Goal: Communication & Community: Answer question/provide support

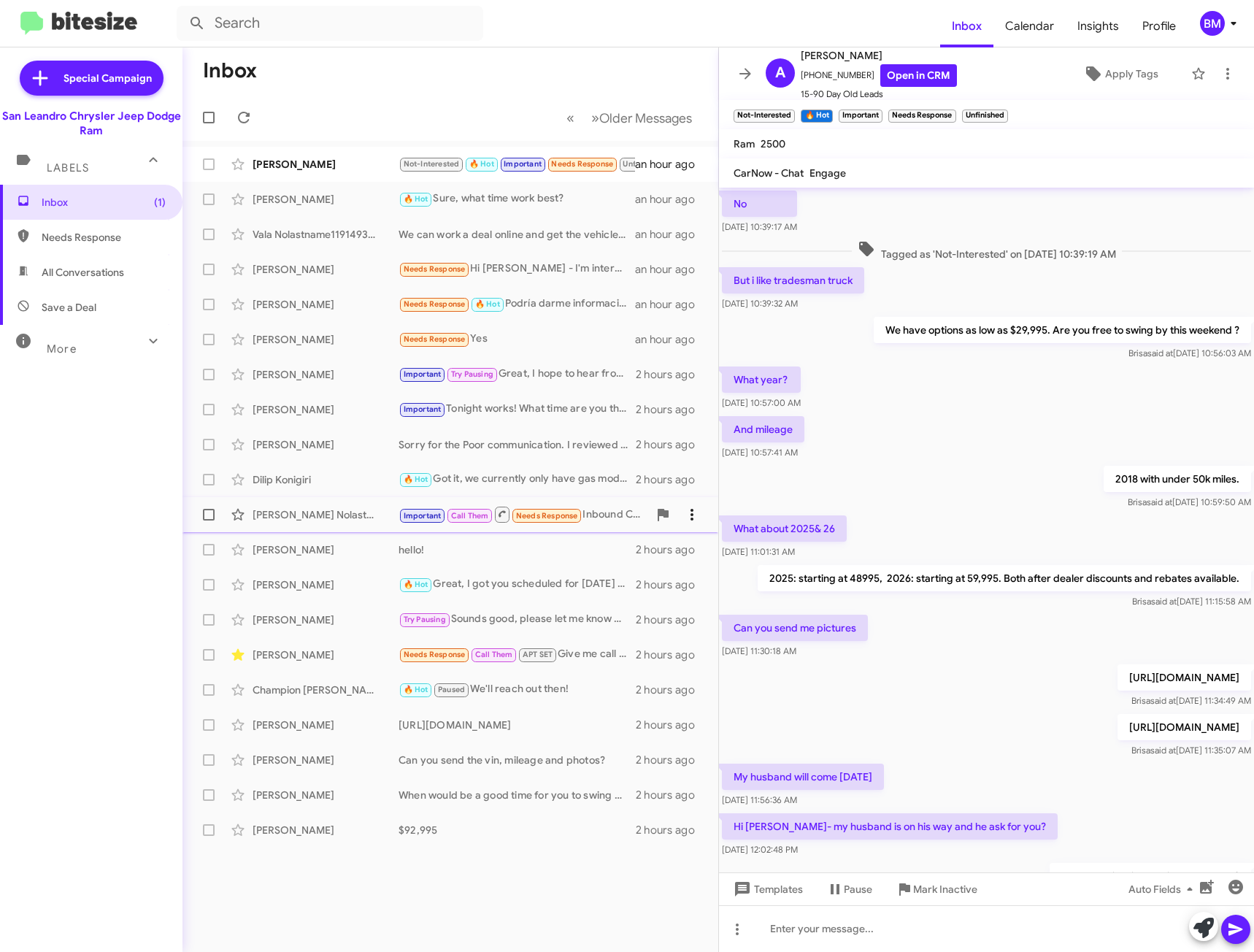
scroll to position [342, 0]
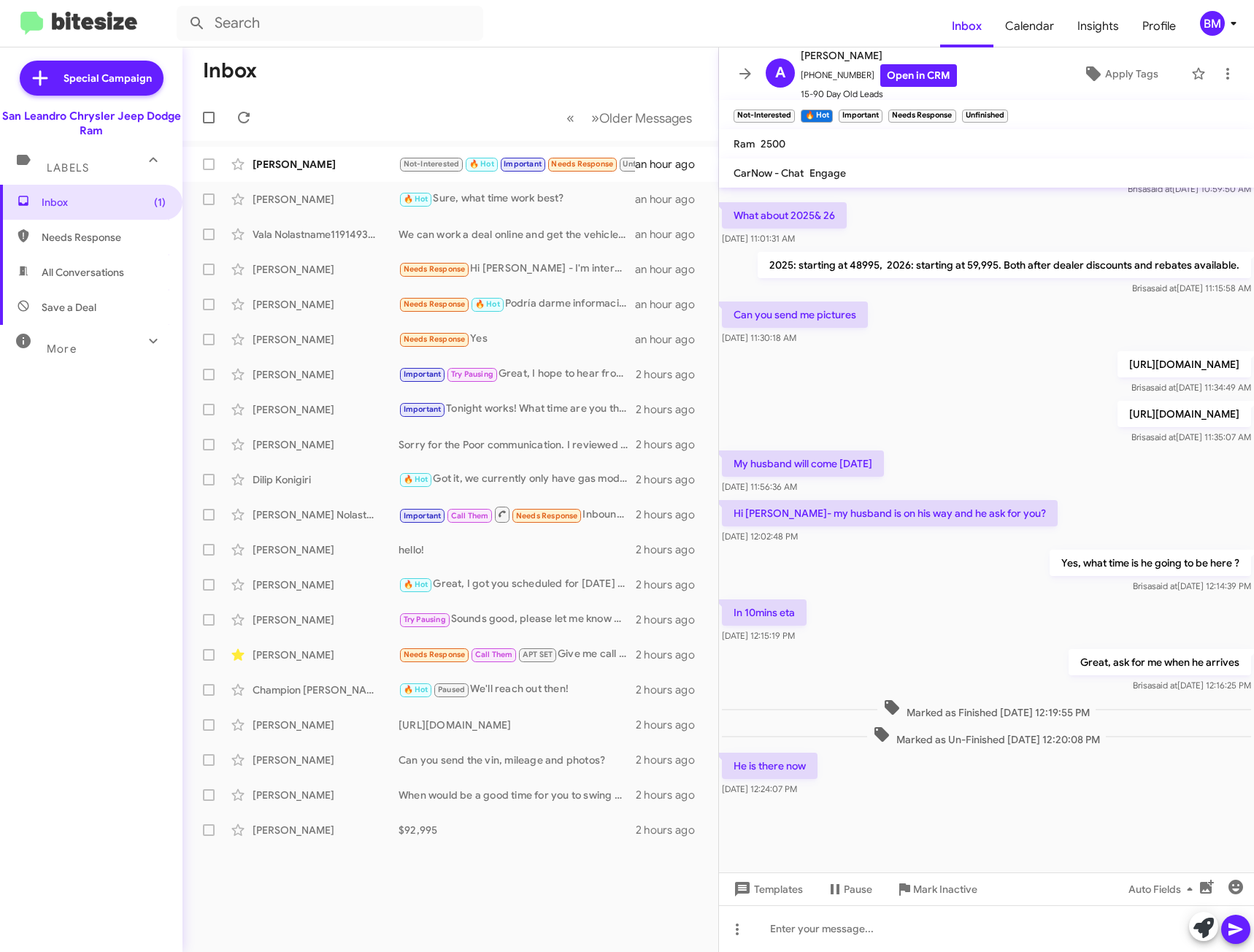
click at [96, 238] on span "Needs Response" at bounding box center [103, 237] width 124 height 15
type input "in:needs-response"
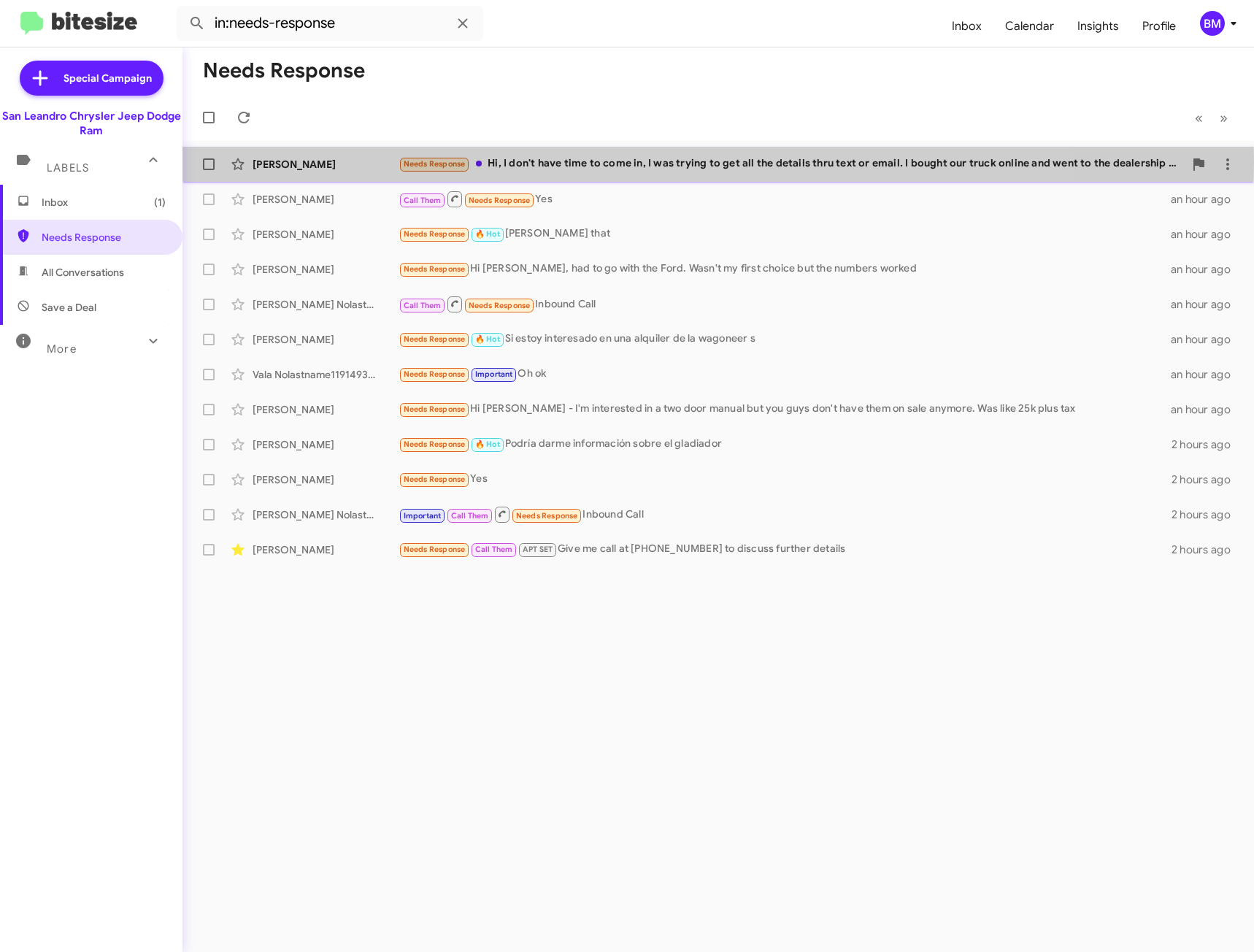
click at [607, 161] on div "Needs Response Hi, I don't have time to come in, I was trying to get all the de…" at bounding box center [791, 163] width 785 height 17
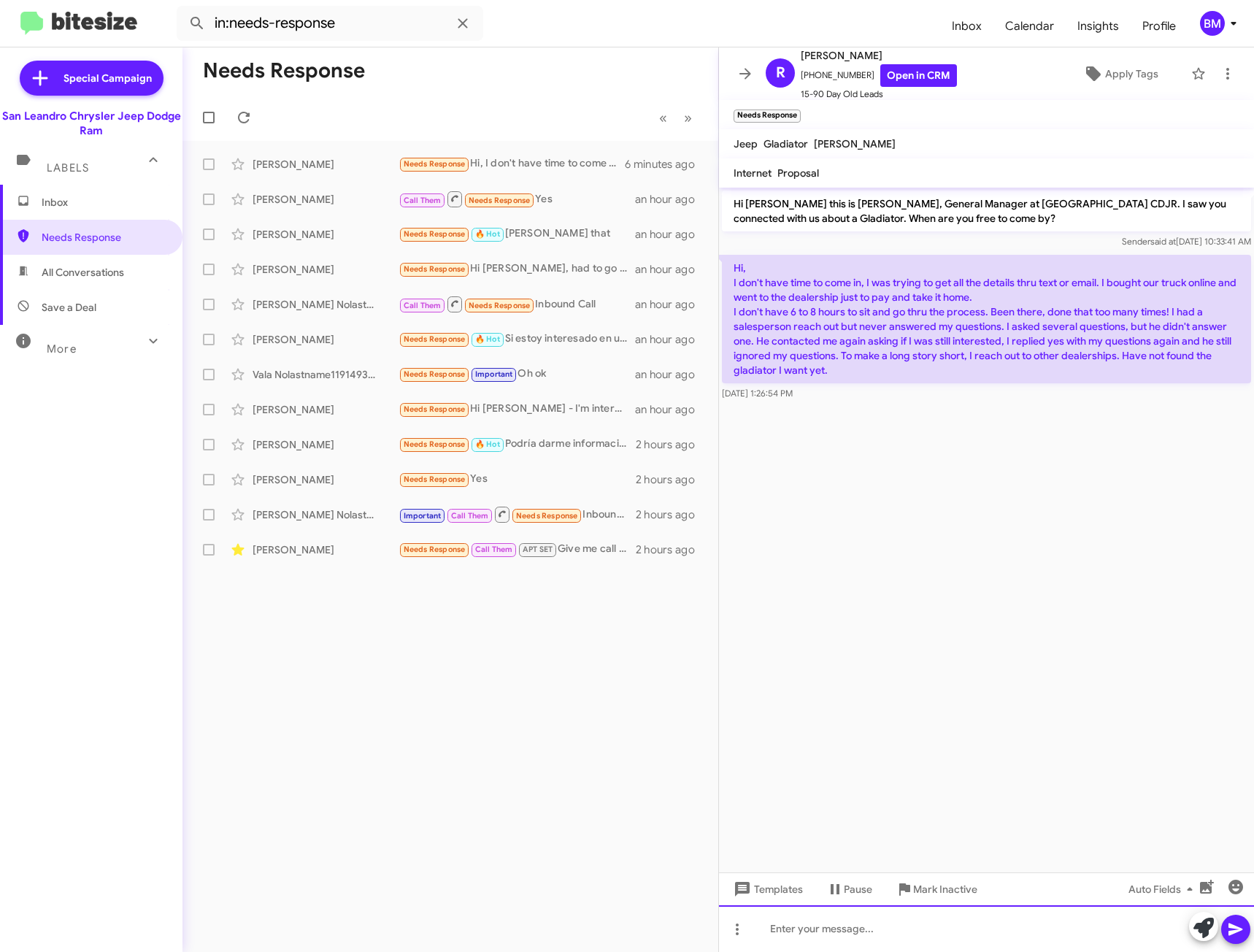
click at [963, 935] on div at bounding box center [986, 927] width 535 height 46
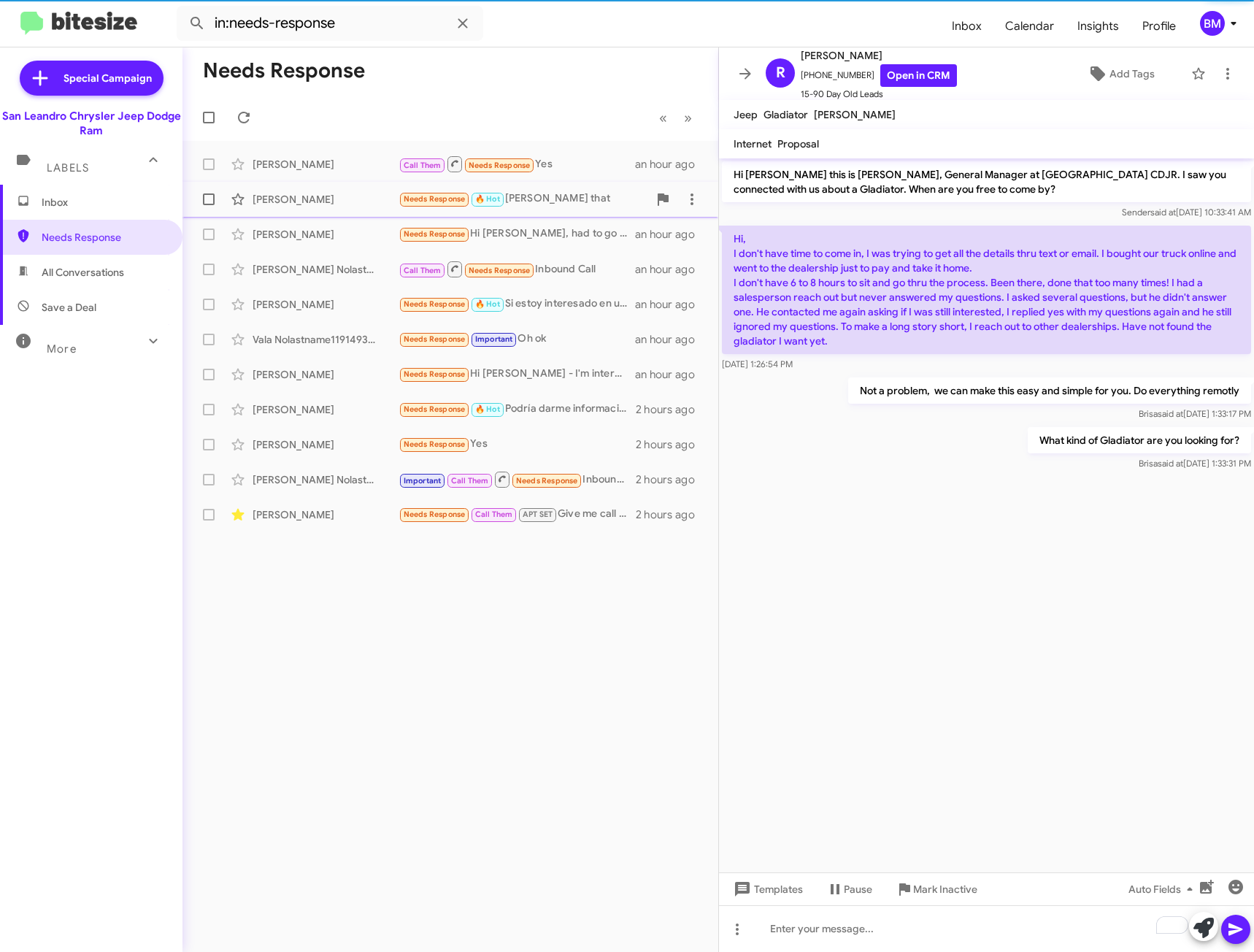
click at [537, 198] on div "Needs Response 🔥 Hot [PERSON_NAME] that" at bounding box center [523, 199] width 249 height 17
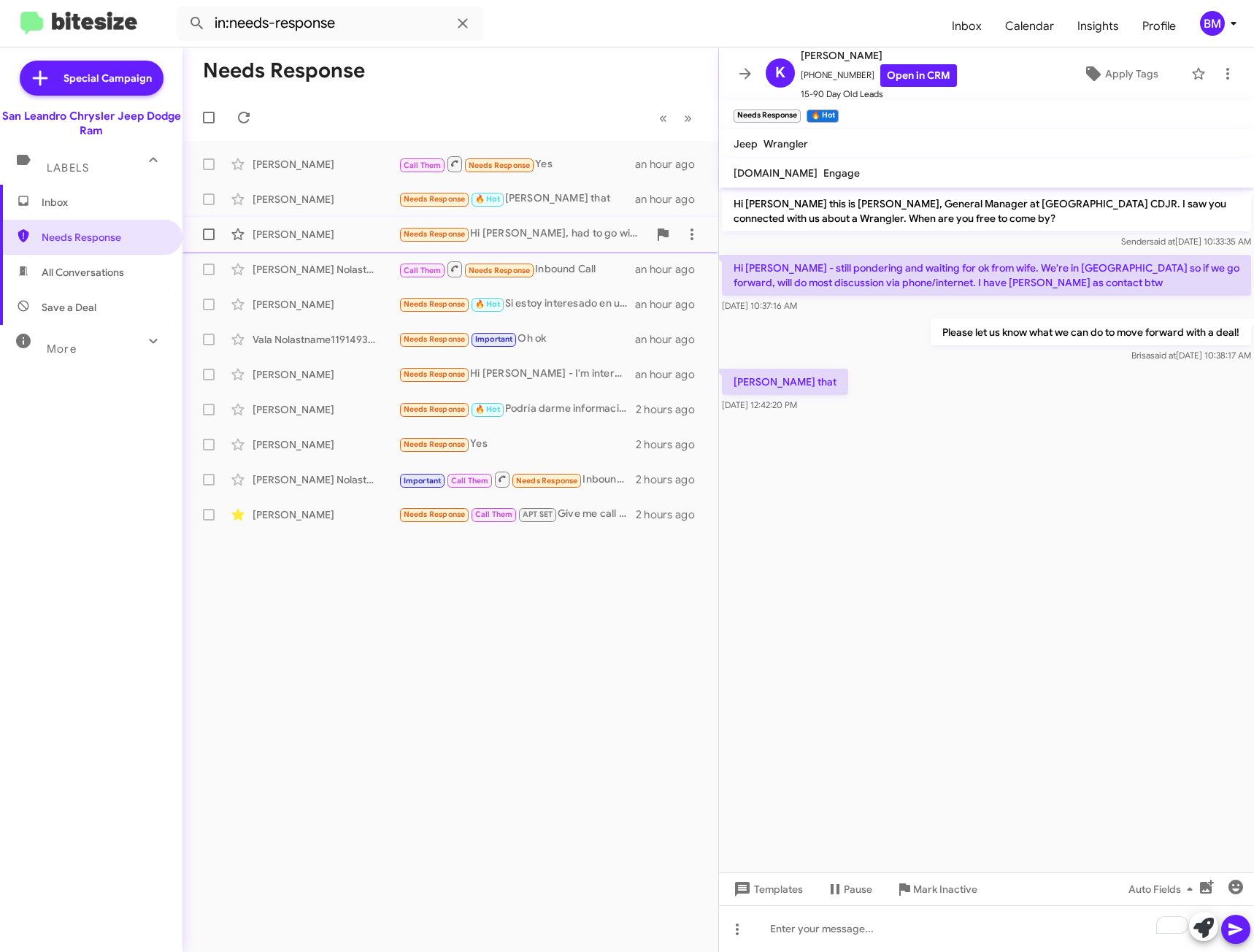
click at [554, 243] on div "[PERSON_NAME] Needs Response Hi [PERSON_NAME], had to go with the Ford. Wasn't …" at bounding box center [450, 234] width 512 height 30
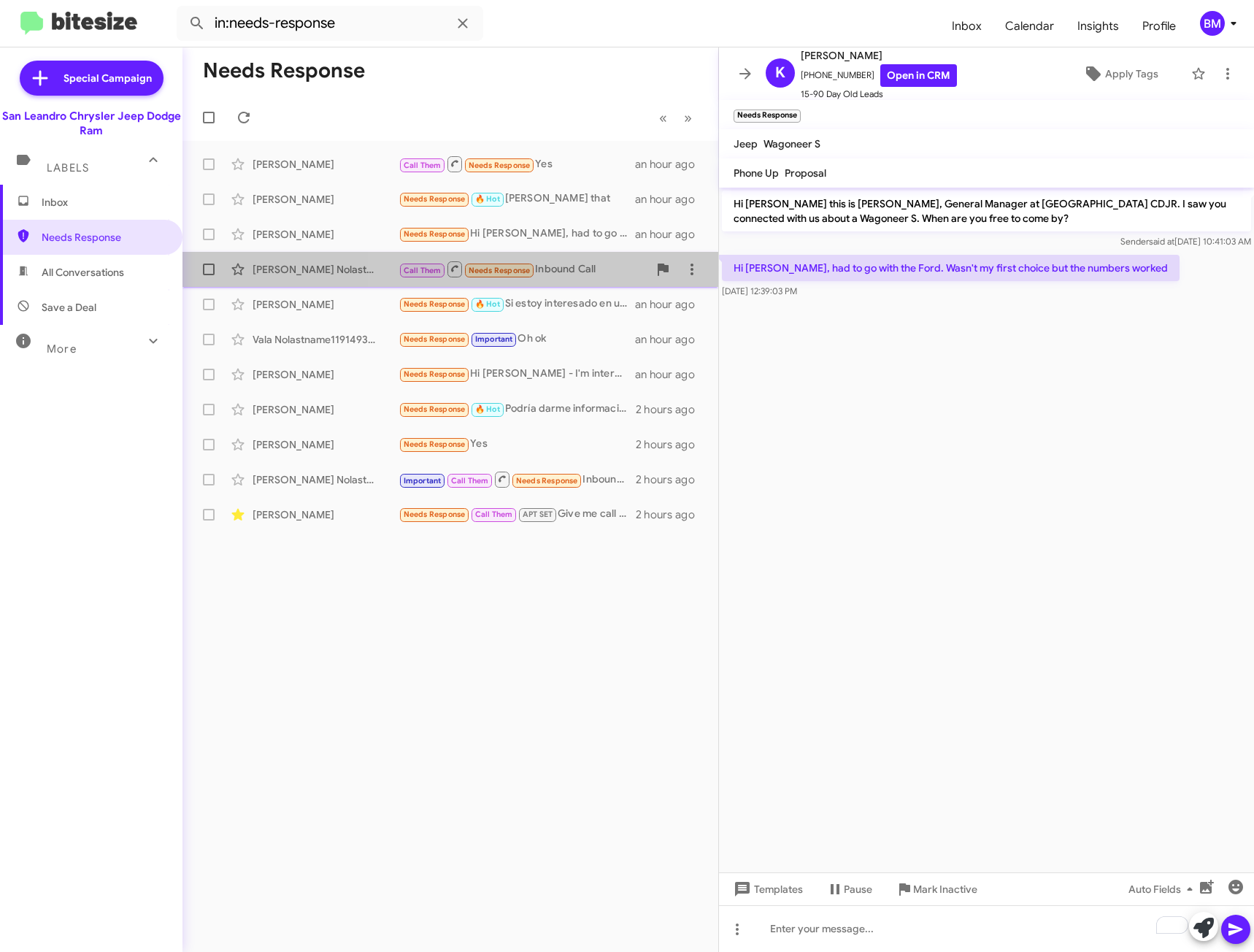
click at [588, 272] on div "Call Them Needs Response Inbound Call" at bounding box center [523, 269] width 249 height 18
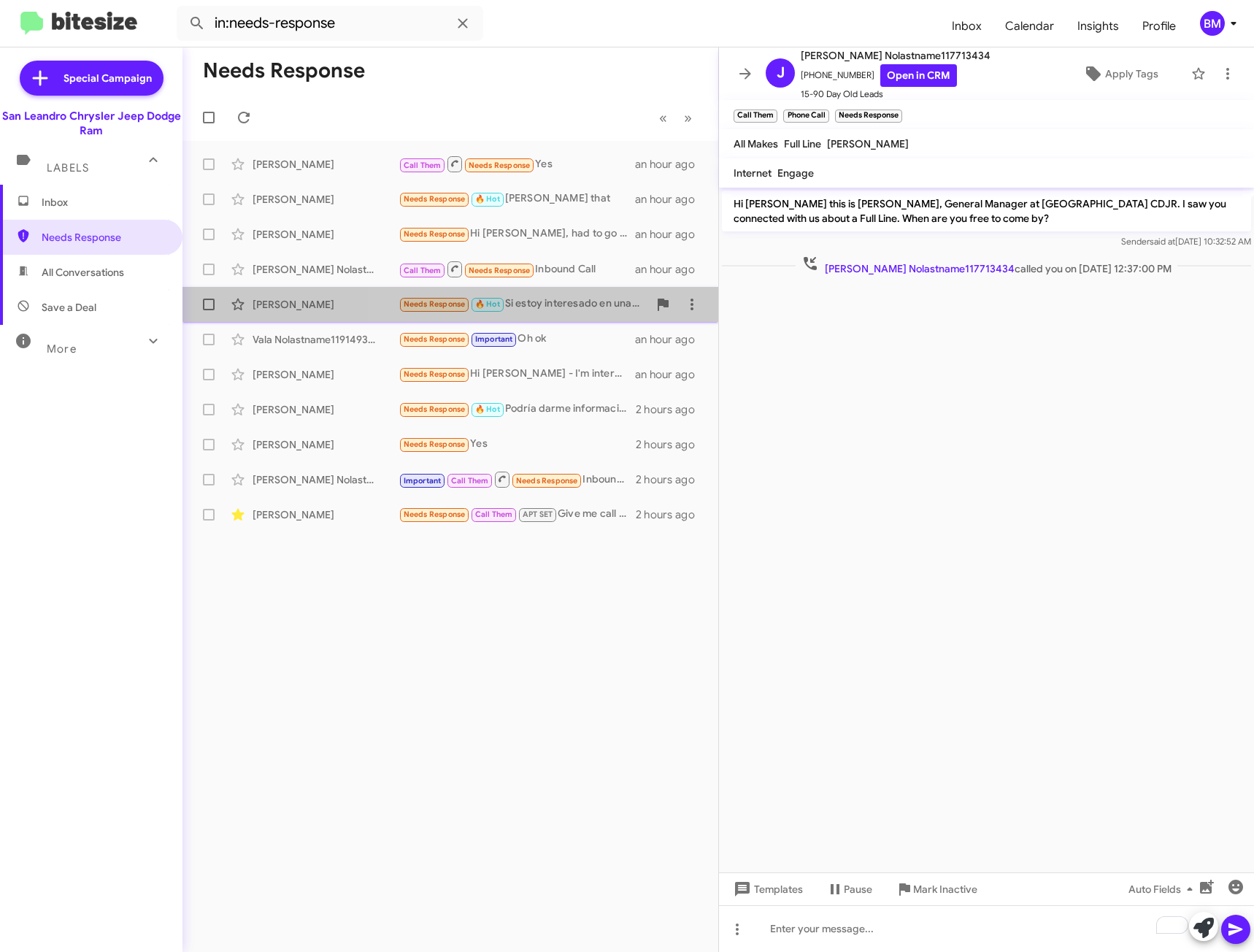
click at [576, 300] on div "Needs Response 🔥 Hot Si estoy interesado en una alquiler de la wagoneer s" at bounding box center [523, 303] width 249 height 17
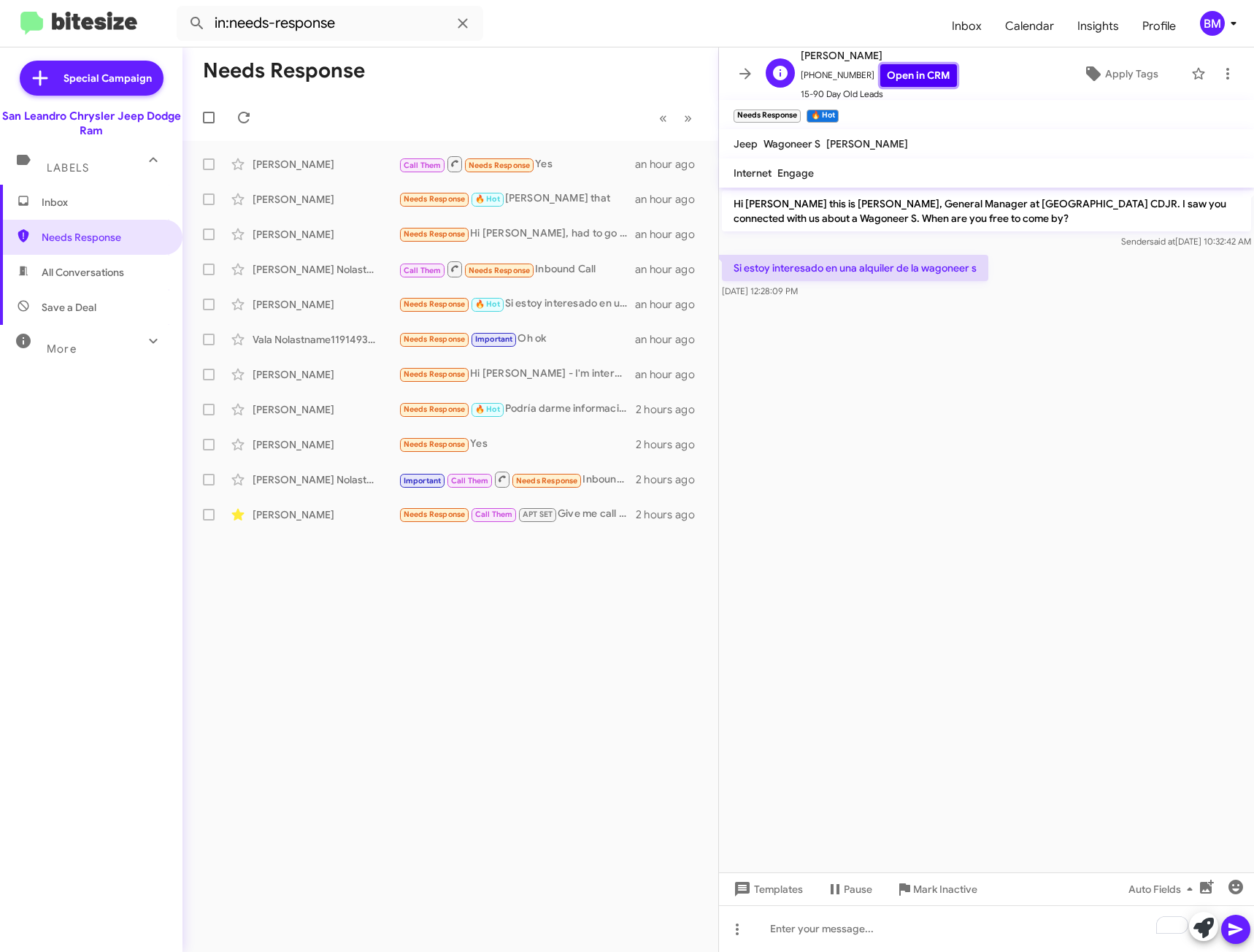
click at [885, 71] on link "Open in CRM" at bounding box center [919, 75] width 77 height 23
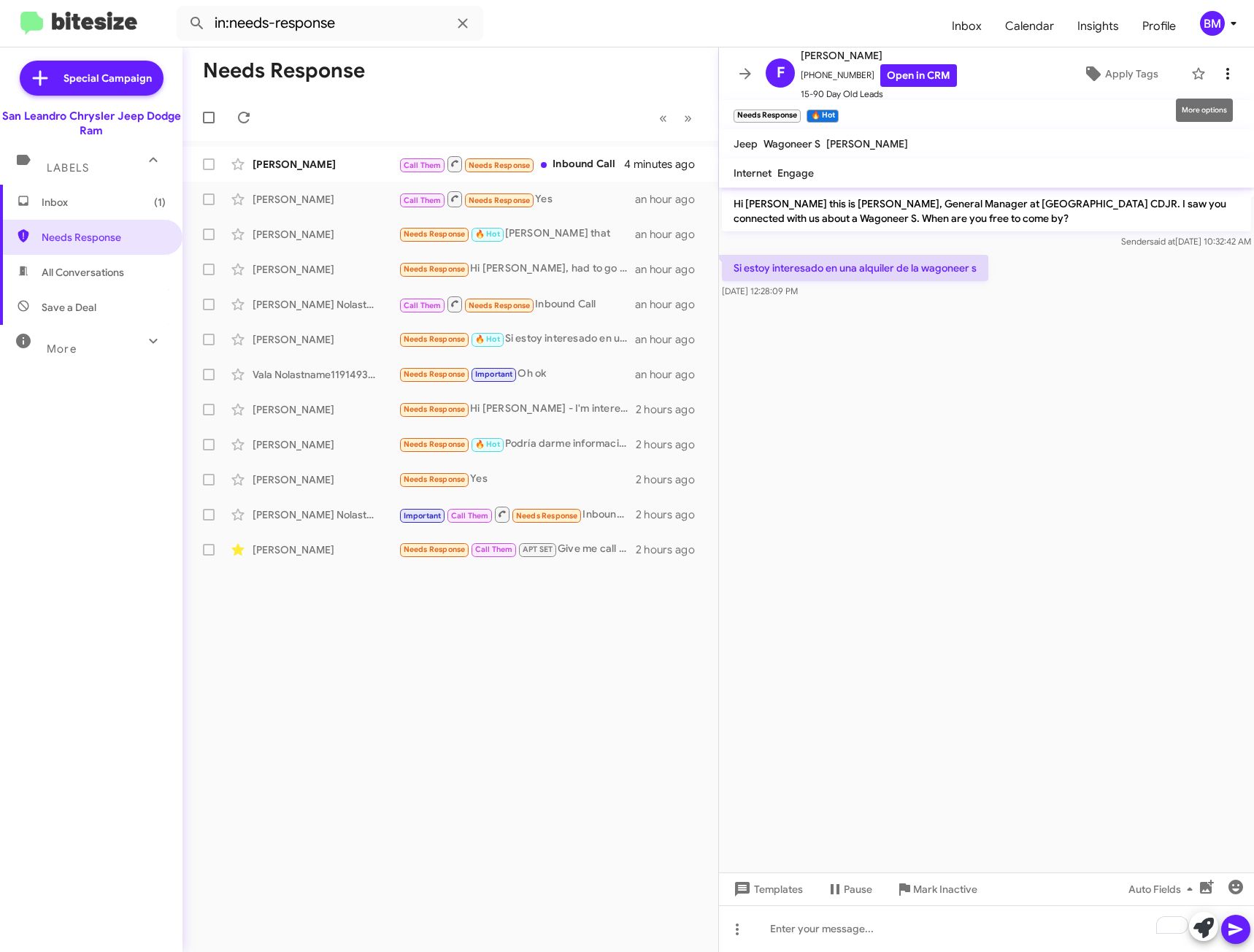
click at [1226, 77] on icon at bounding box center [1227, 74] width 3 height 12
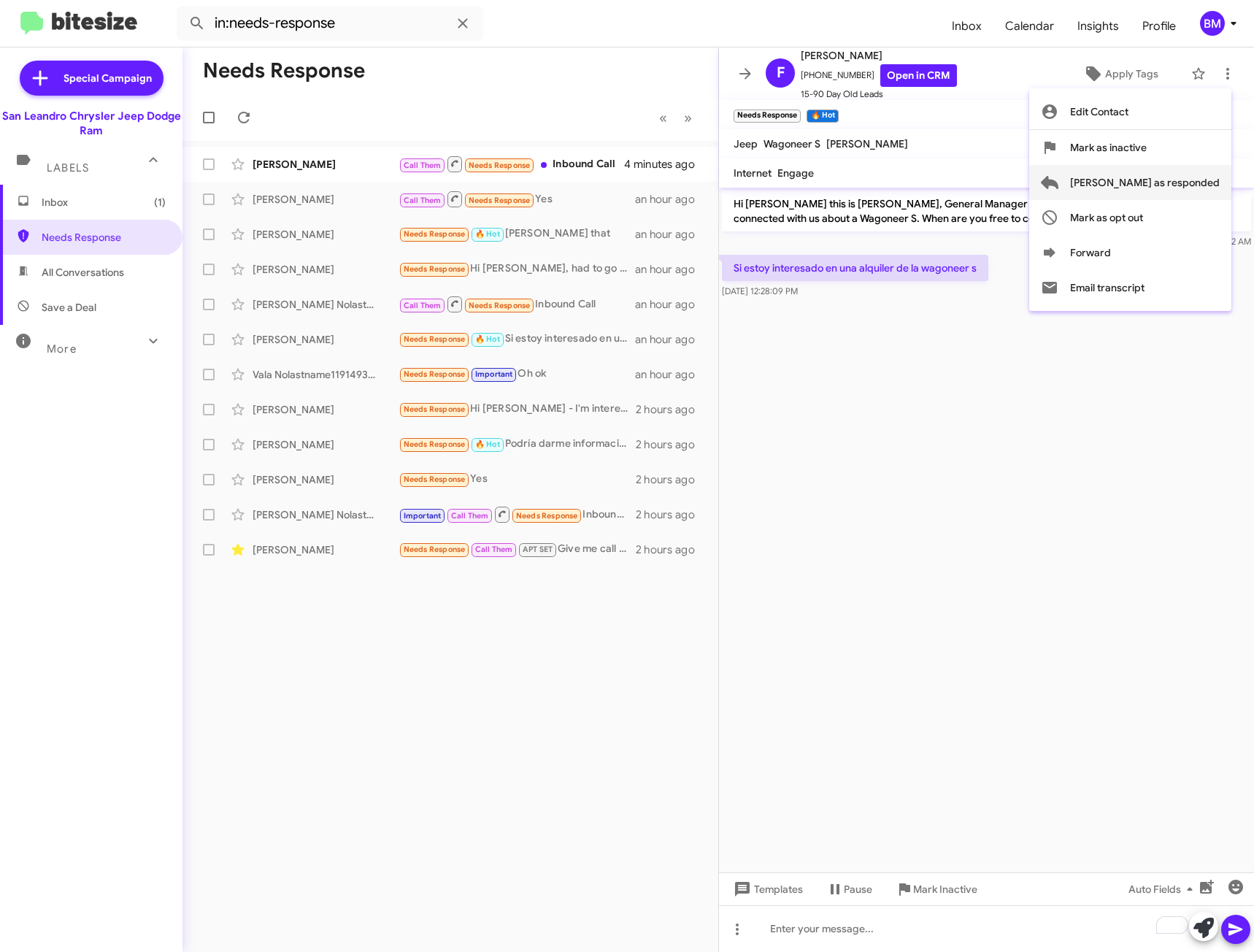
click at [1159, 182] on span "[PERSON_NAME] as responded" at bounding box center [1144, 182] width 149 height 35
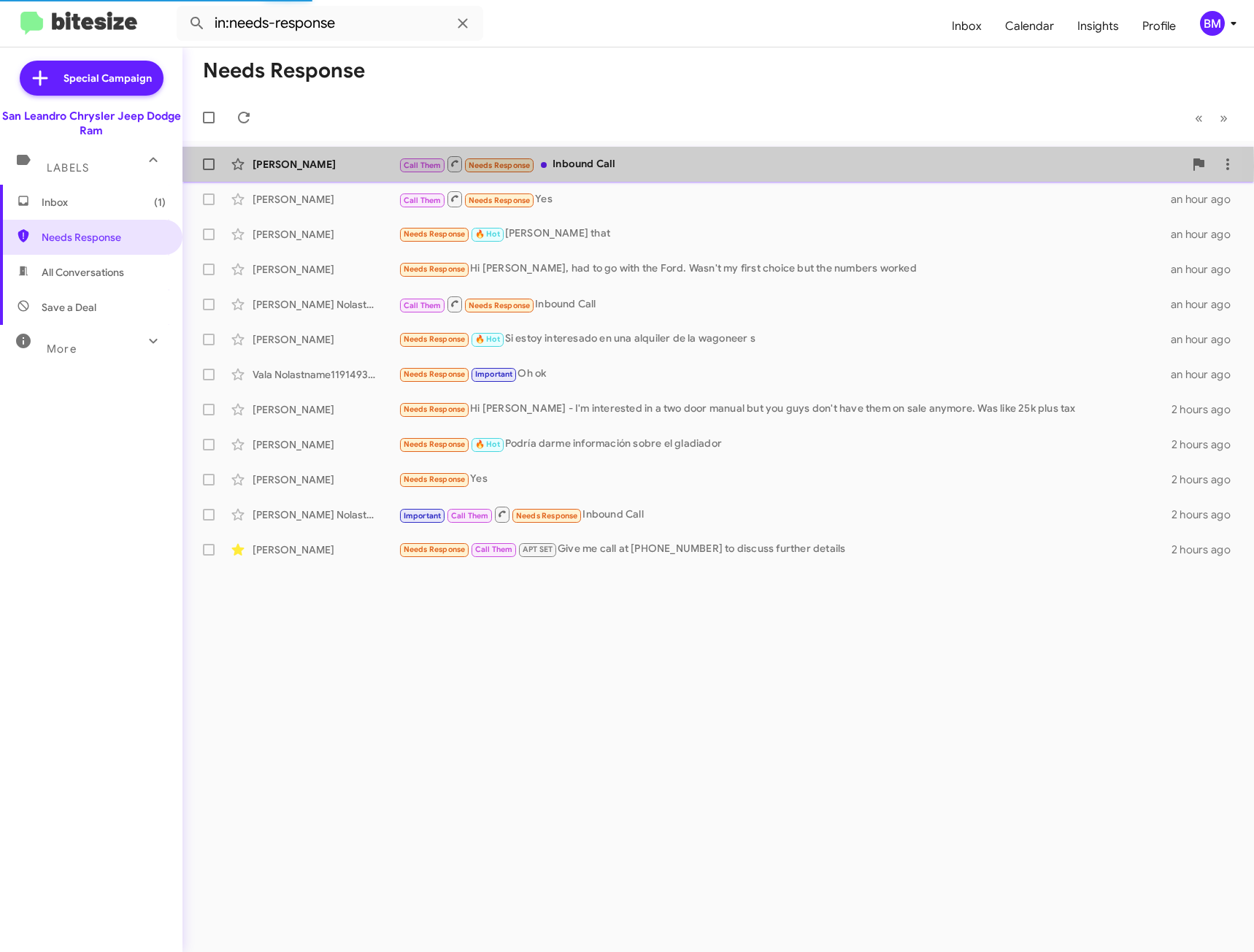
click at [598, 166] on div "Call Them Needs Response Inbound Call" at bounding box center [791, 164] width 785 height 18
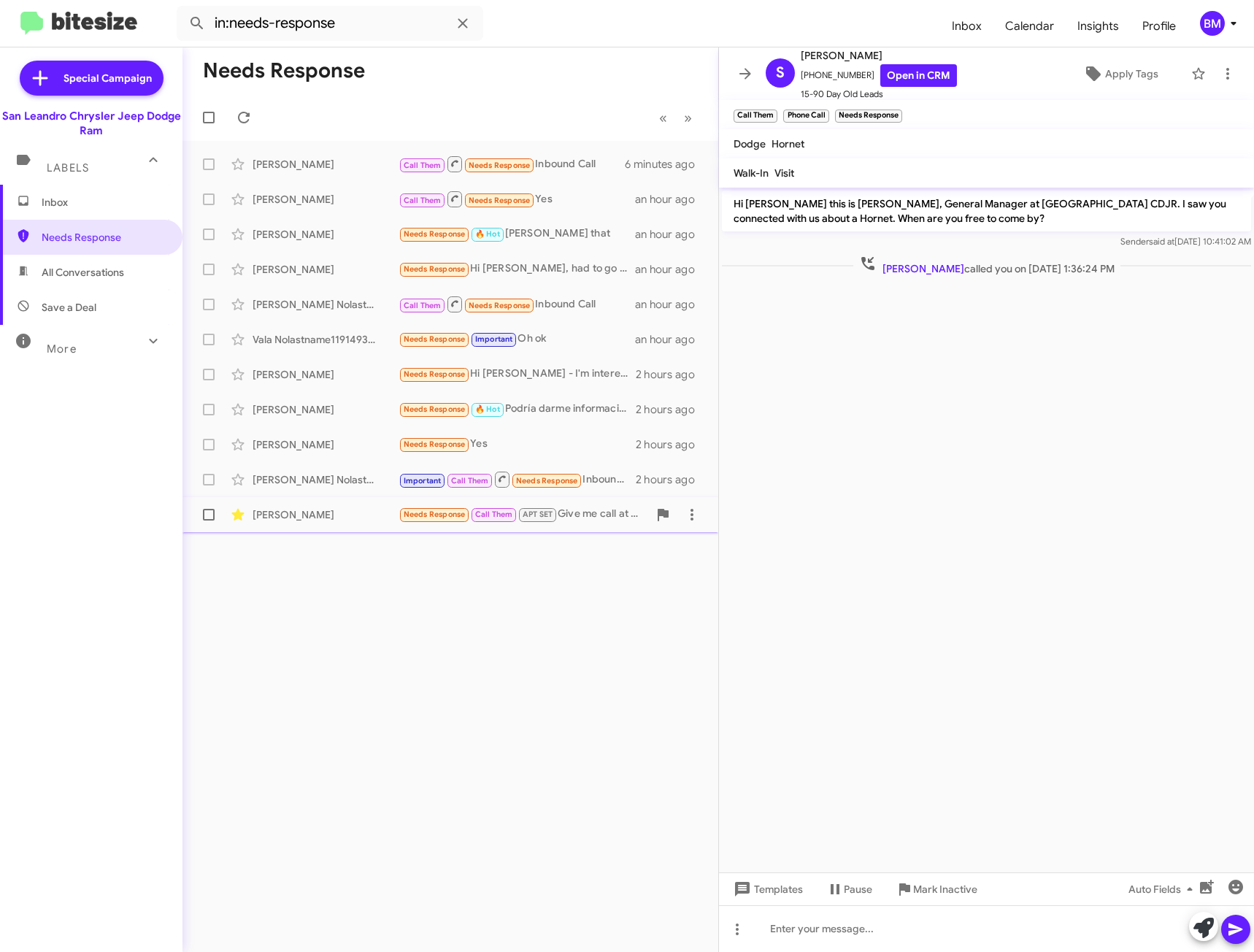
click at [590, 511] on div "Needs Response Call Them APT SET Give me call at [PHONE_NUMBER] to discuss furt…" at bounding box center [523, 514] width 249 height 17
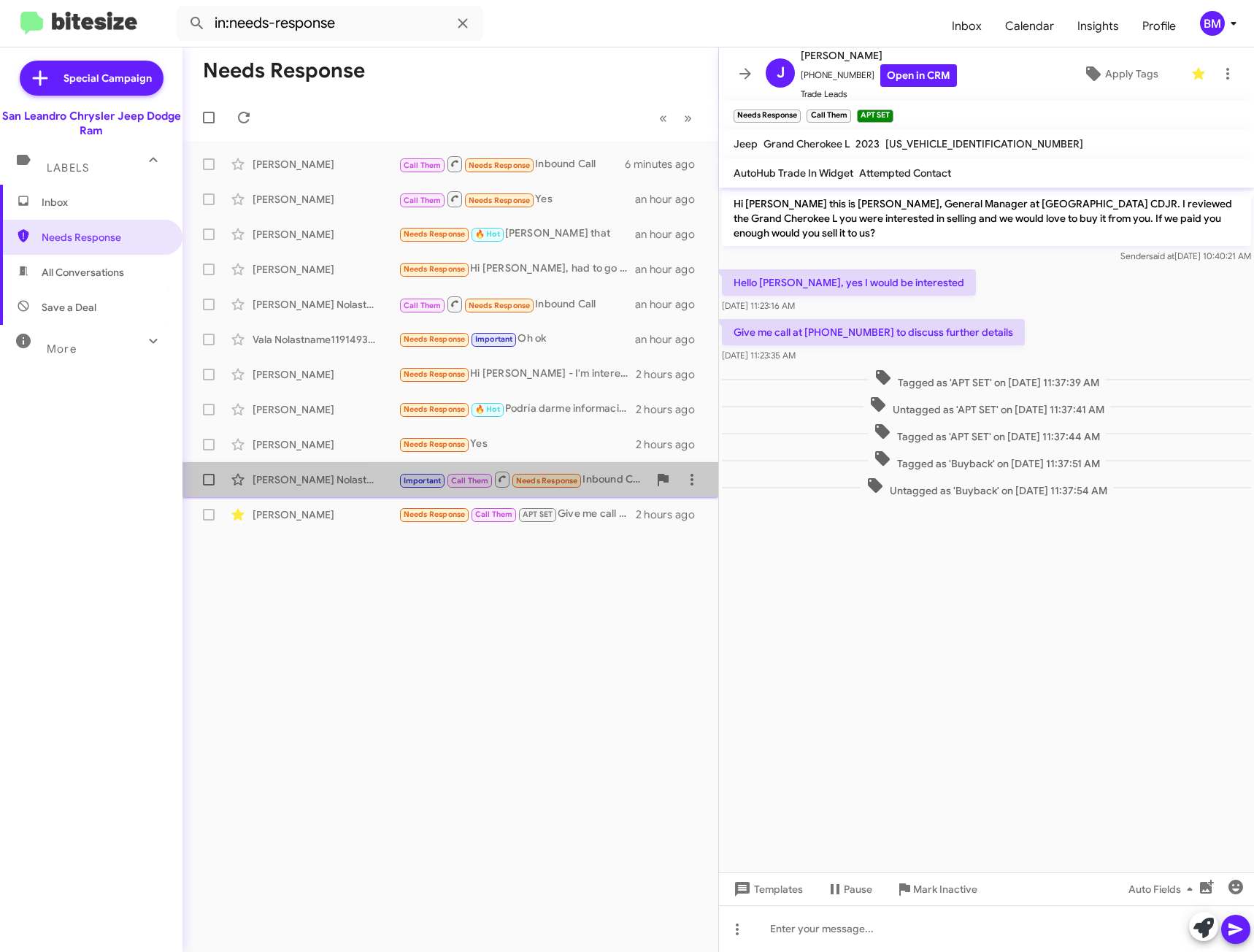
click at [596, 483] on div "Important Call Them Needs Response Inbound Call" at bounding box center [523, 478] width 249 height 18
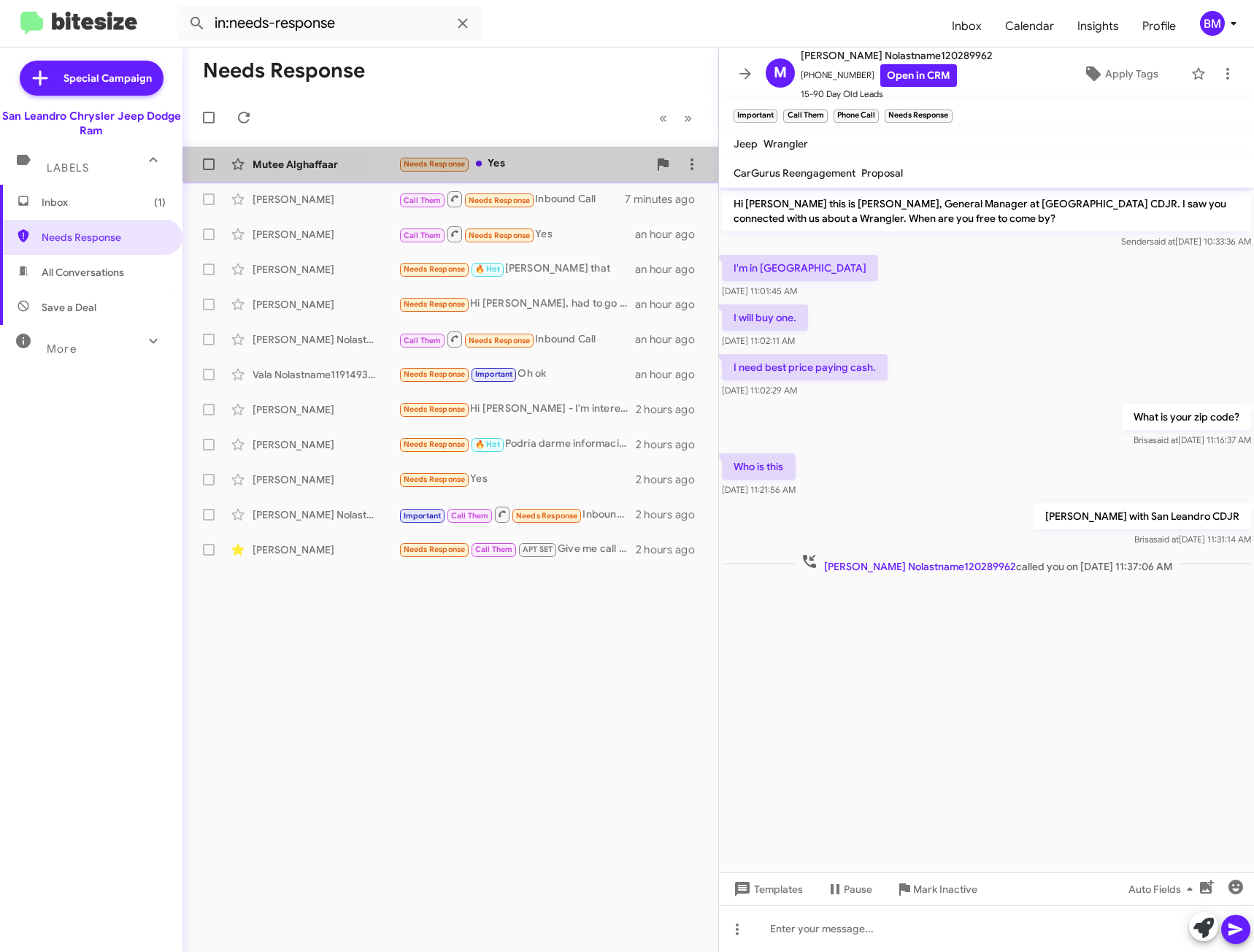
click at [500, 169] on div "Needs Response Yes" at bounding box center [523, 163] width 249 height 17
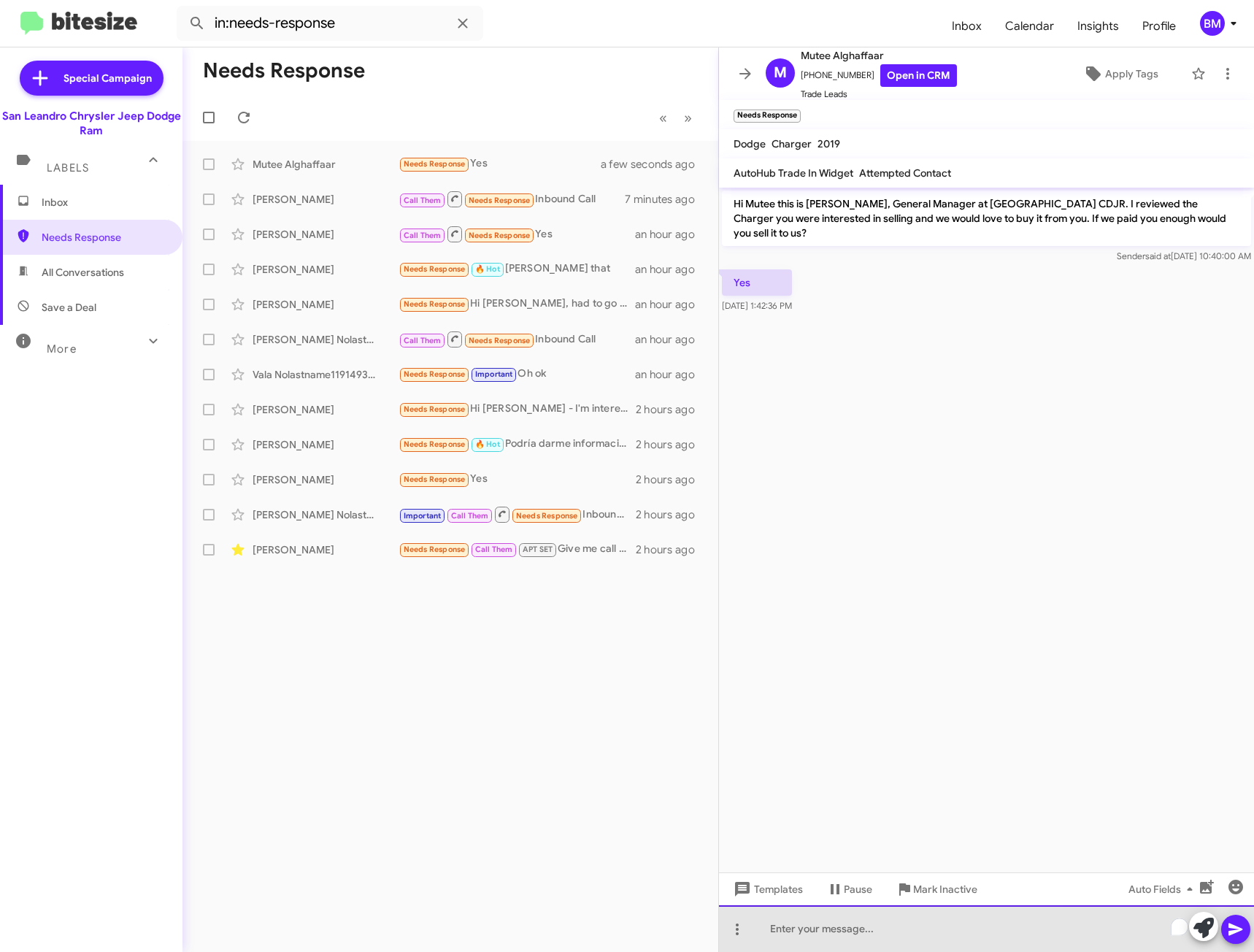
click at [882, 944] on div "To enrich screen reader interactions, please activate Accessibility in Grammarl…" at bounding box center [986, 927] width 535 height 46
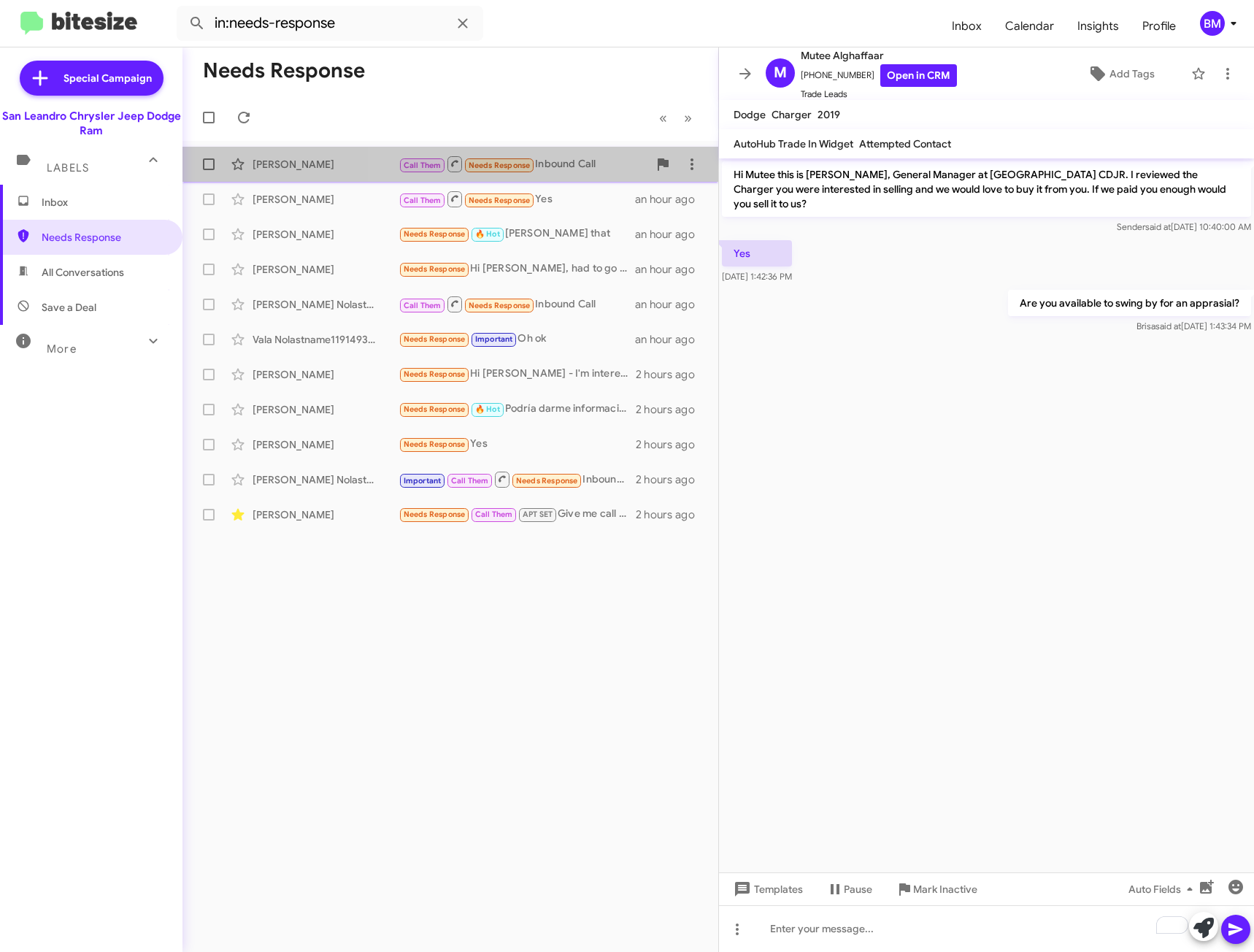
click at [606, 168] on div "Call Them Needs Response Inbound Call" at bounding box center [523, 164] width 249 height 18
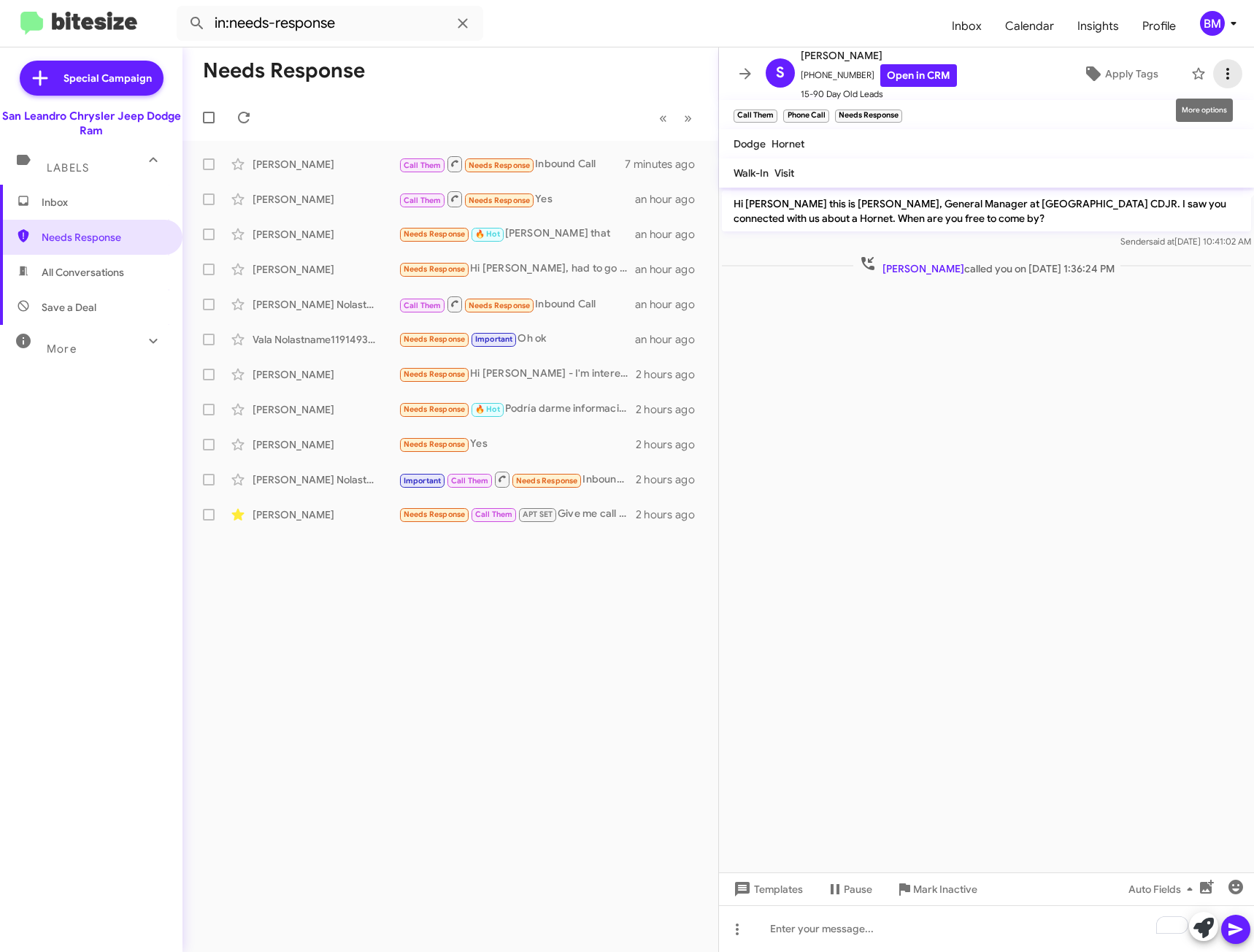
click at [1219, 71] on icon at bounding box center [1228, 74] width 18 height 18
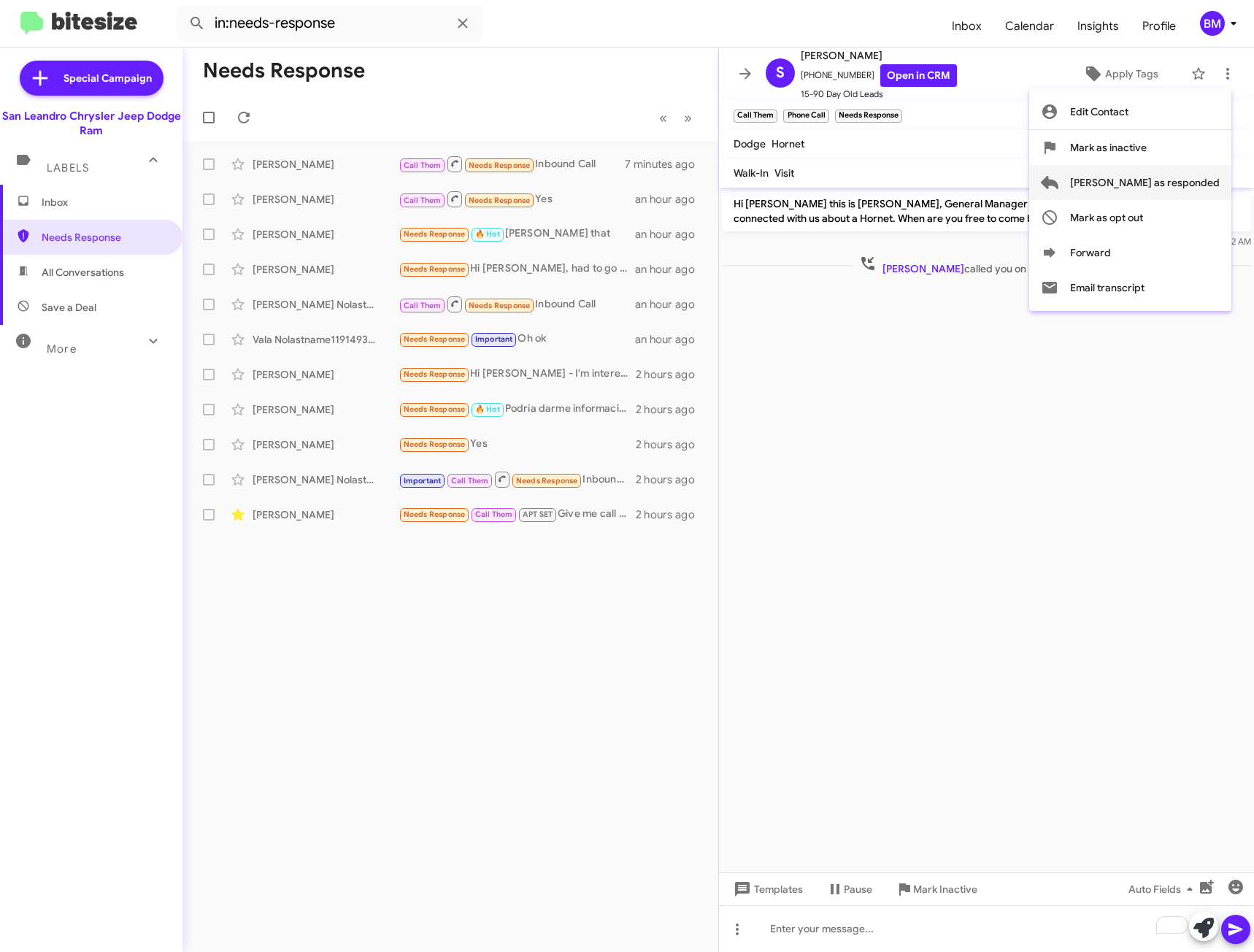
drag, startPoint x: 1157, startPoint y: 181, endPoint x: 1174, endPoint y: 176, distance: 17.7
click at [1158, 181] on span "[PERSON_NAME] as responded" at bounding box center [1144, 182] width 149 height 35
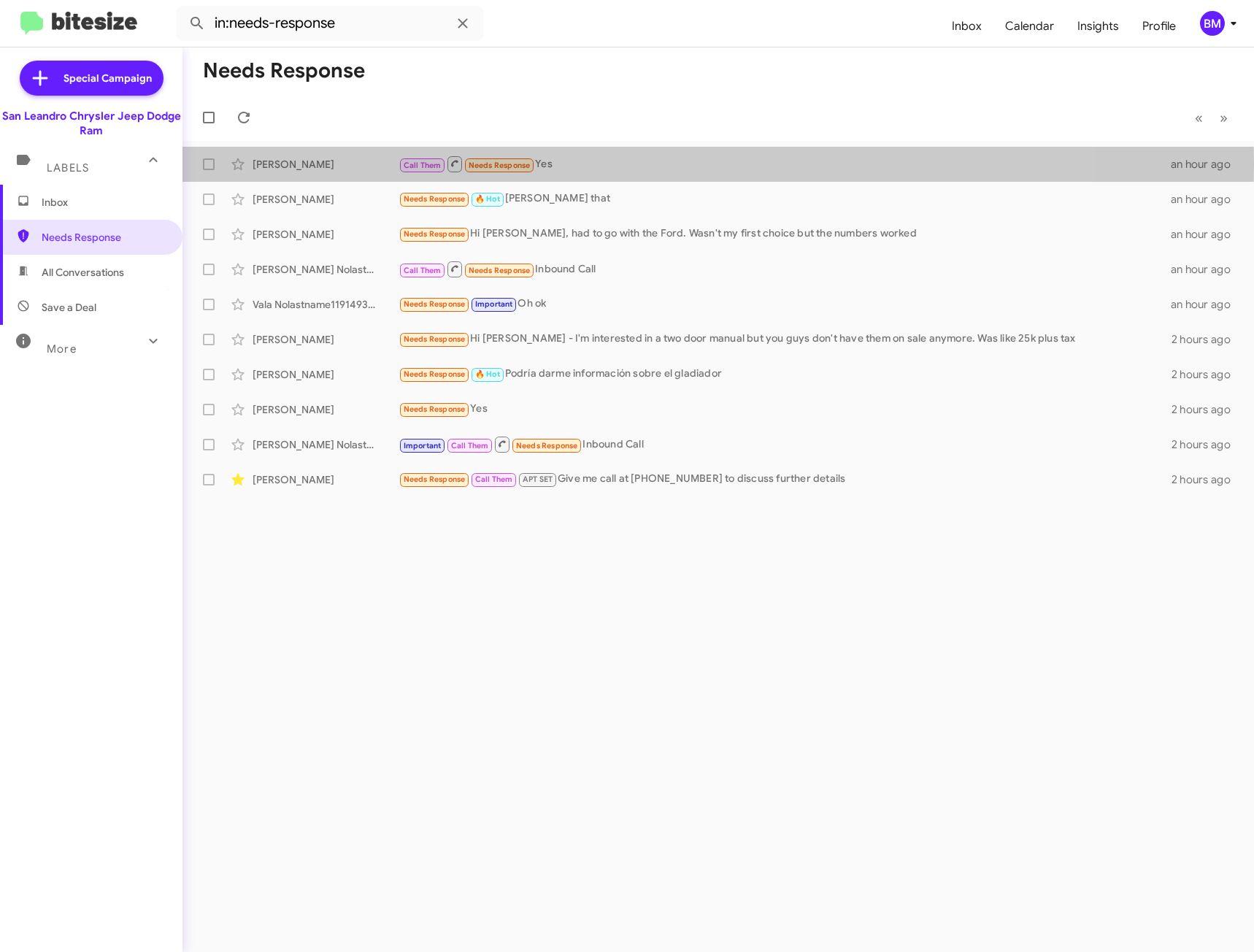
click at [618, 164] on div "Call Them Needs Response Yes" at bounding box center [784, 164] width 772 height 18
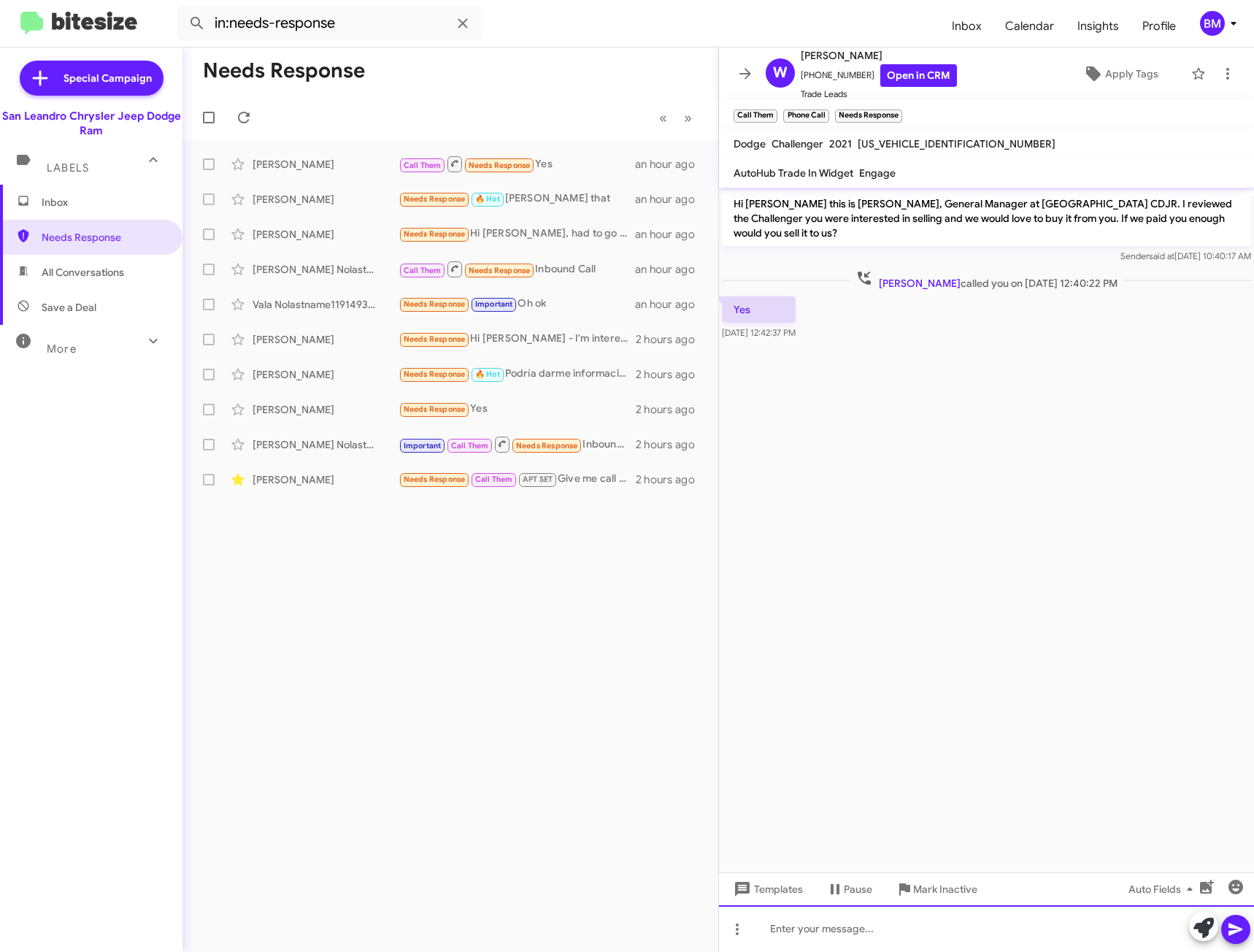
click at [822, 927] on div at bounding box center [986, 927] width 535 height 46
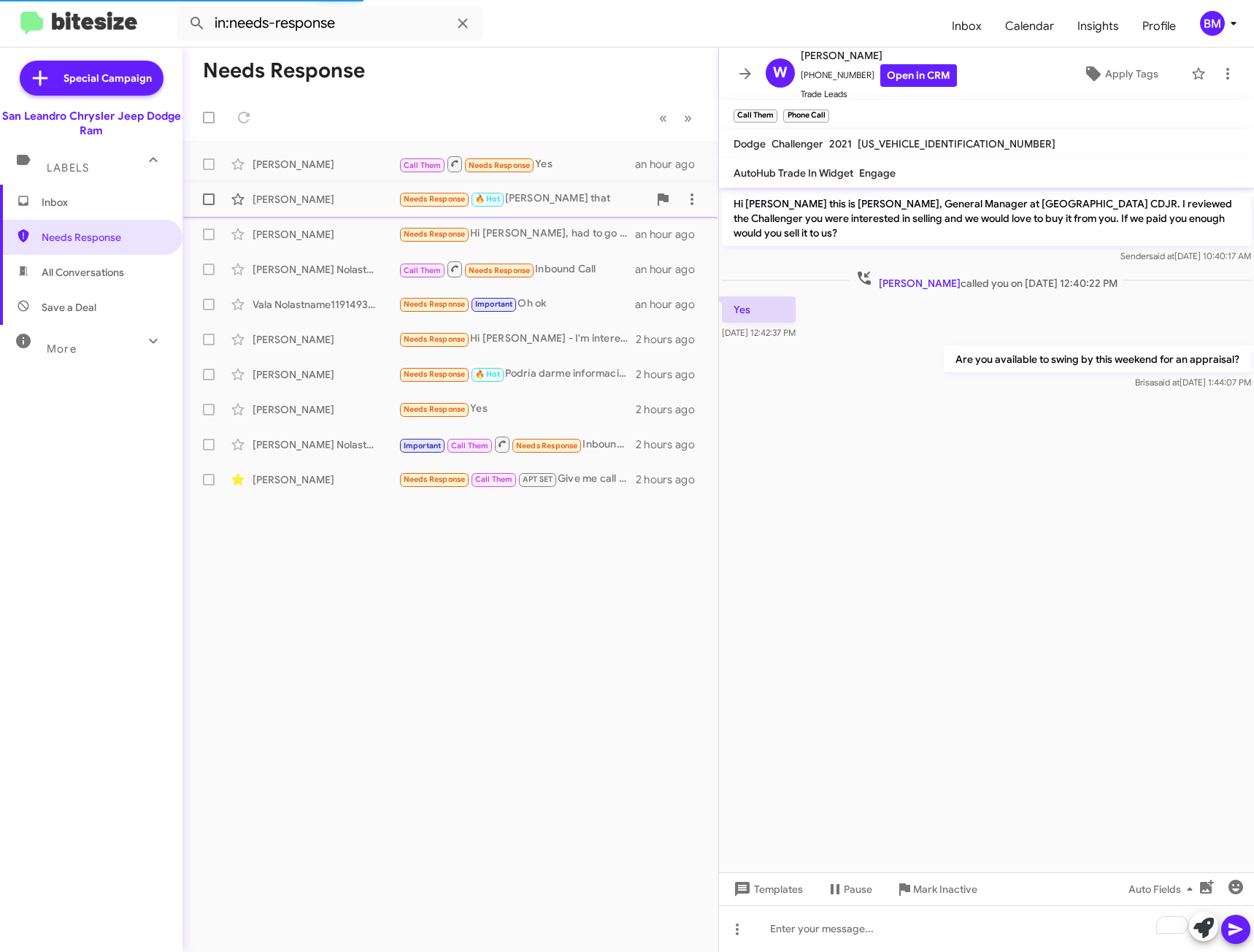
click at [564, 225] on div "Needs Response Hi [PERSON_NAME], had to go with the Ford. Wasn't my first choic…" at bounding box center [516, 233] width 236 height 17
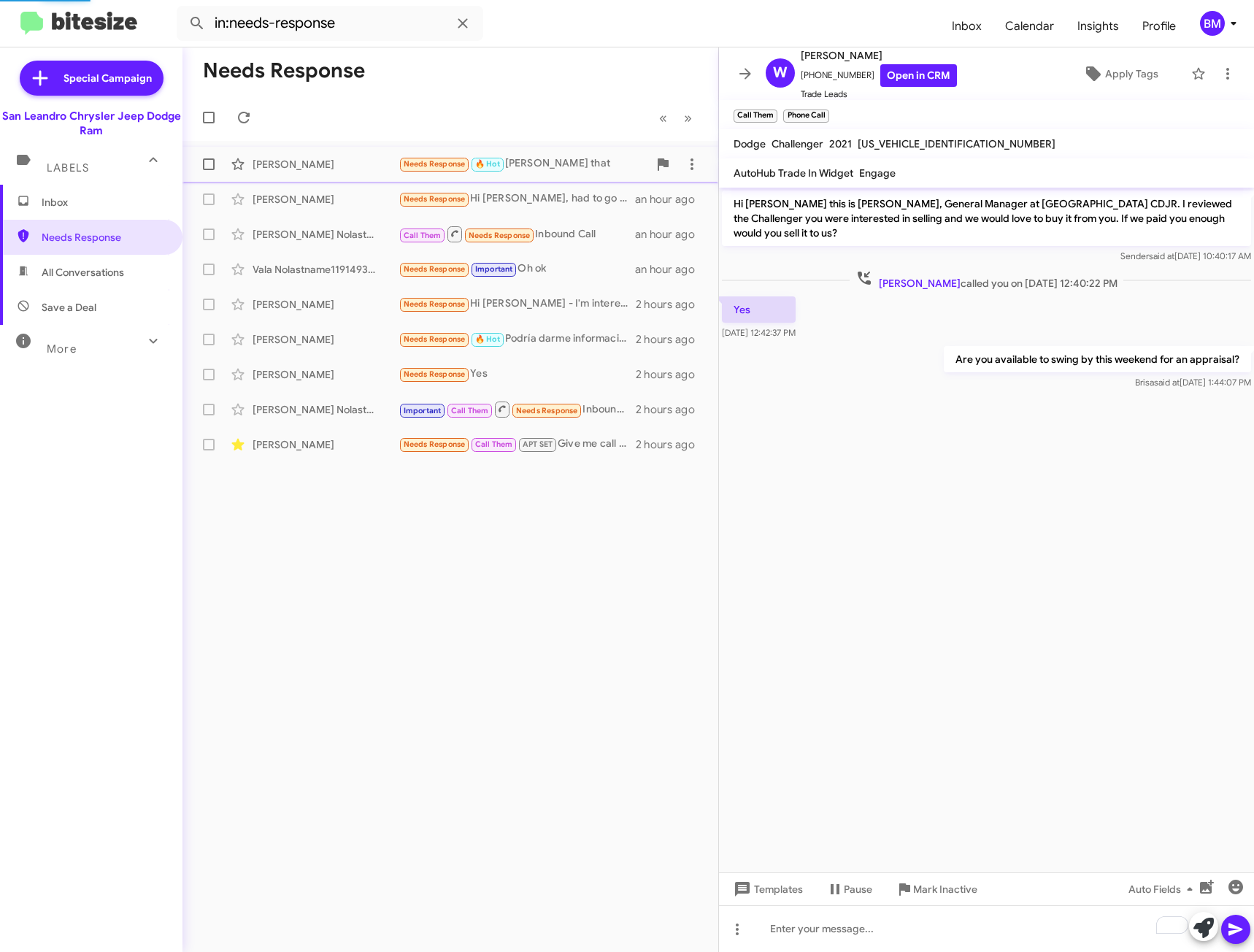
click at [598, 163] on div "Needs Response 🔥 Hot [PERSON_NAME] that" at bounding box center [523, 163] width 249 height 17
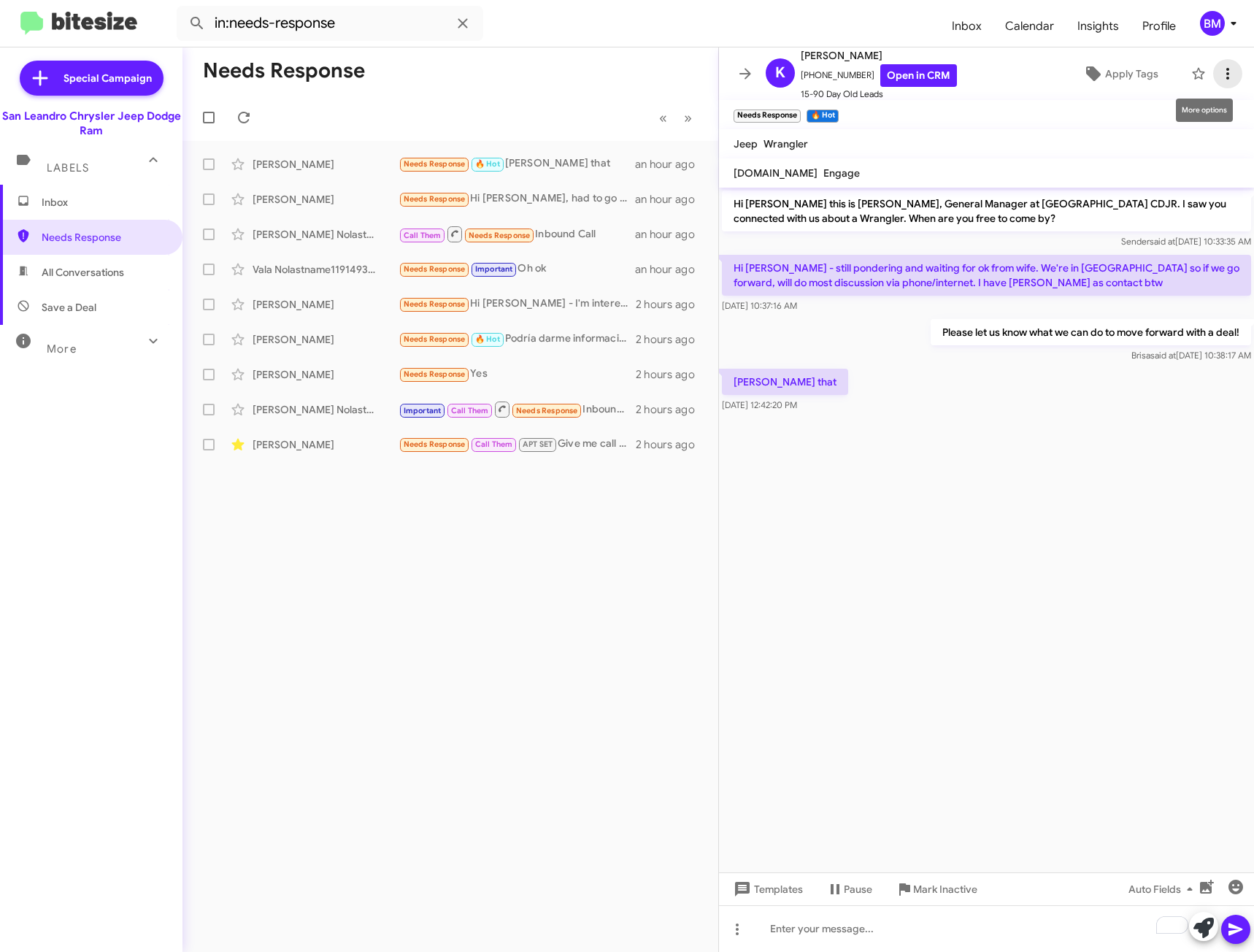
click at [1219, 72] on icon at bounding box center [1228, 74] width 18 height 18
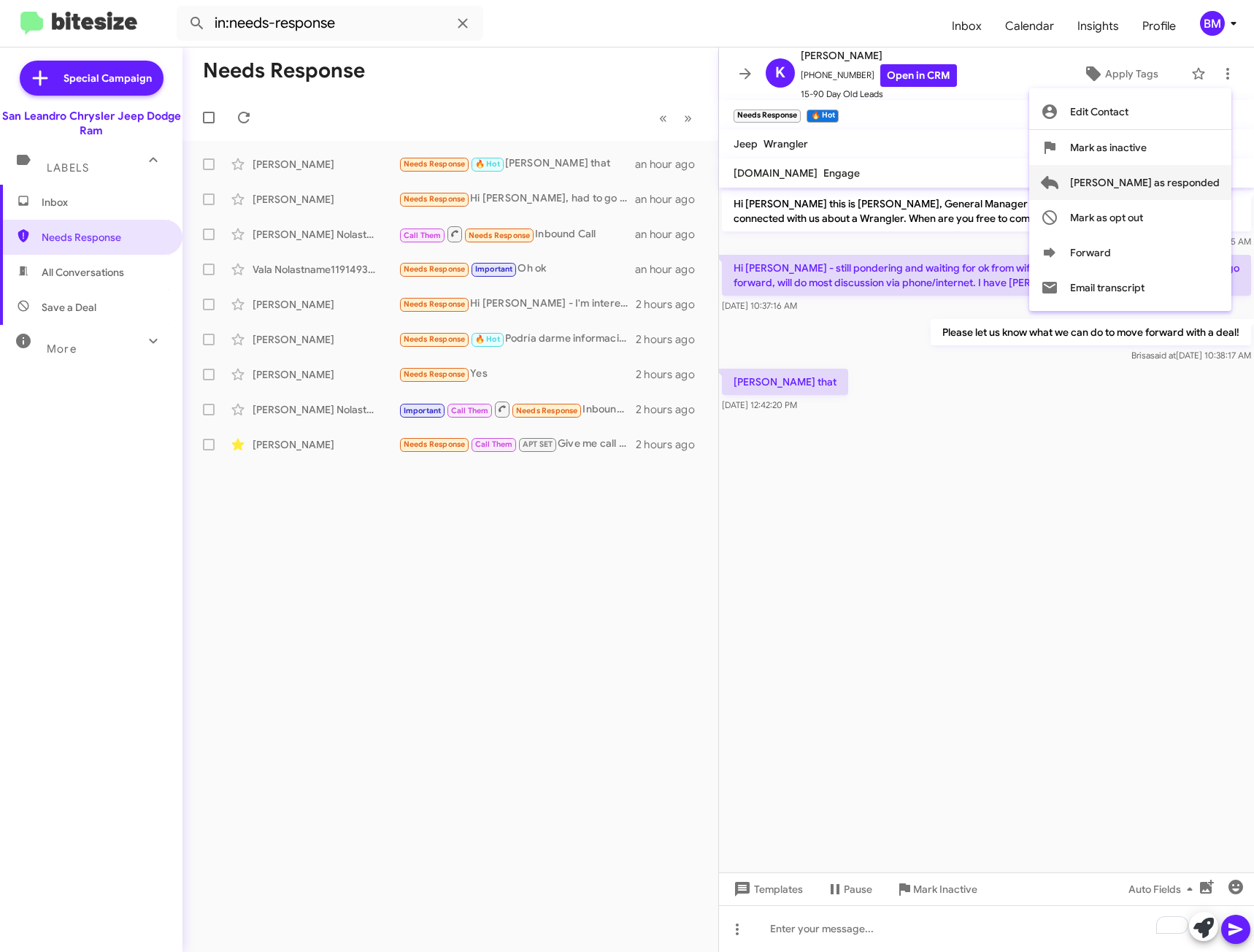
click at [1144, 186] on span "[PERSON_NAME] as responded" at bounding box center [1144, 182] width 149 height 35
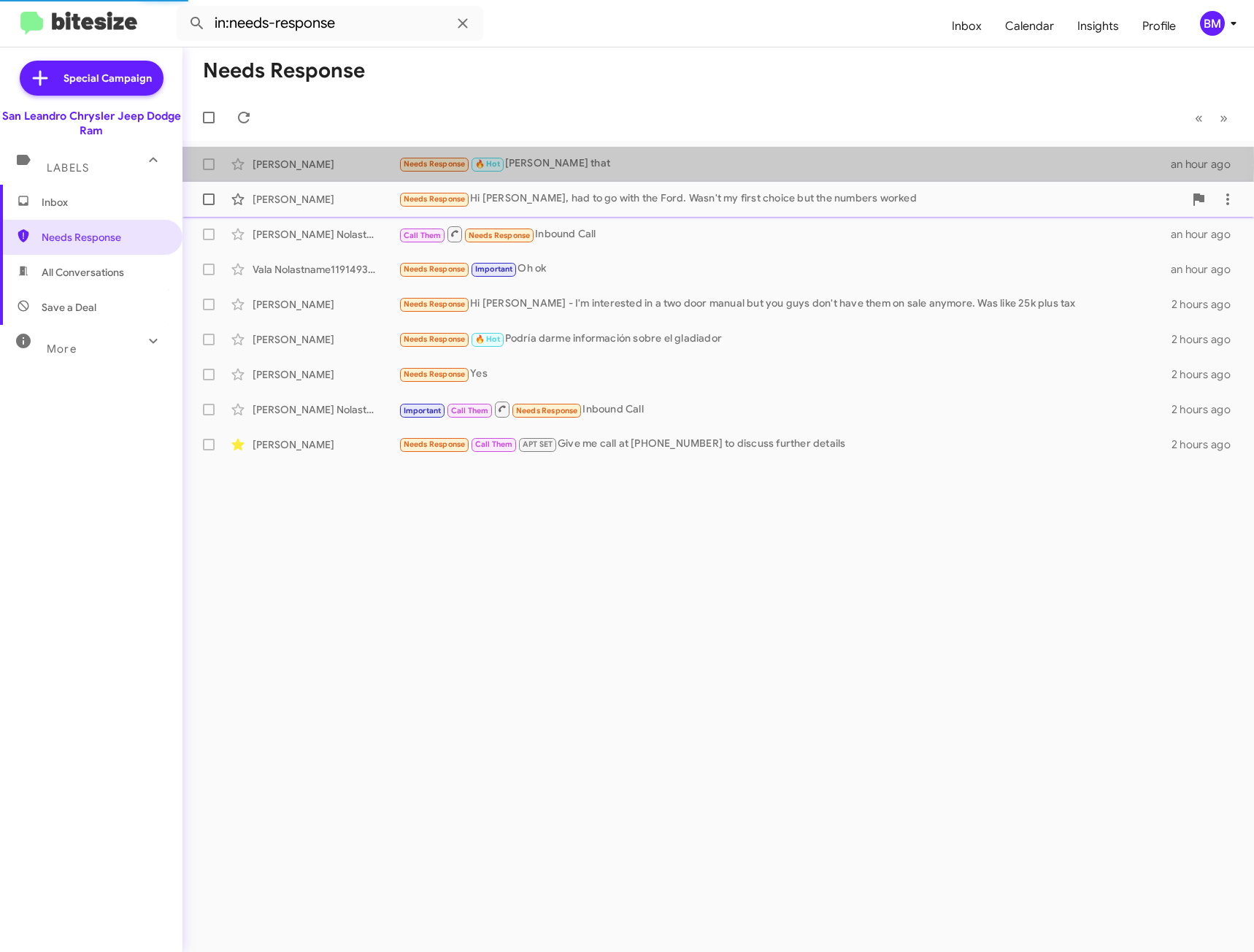
click at [601, 162] on div "Needs Response 🔥 Hot [PERSON_NAME] that" at bounding box center [784, 163] width 772 height 17
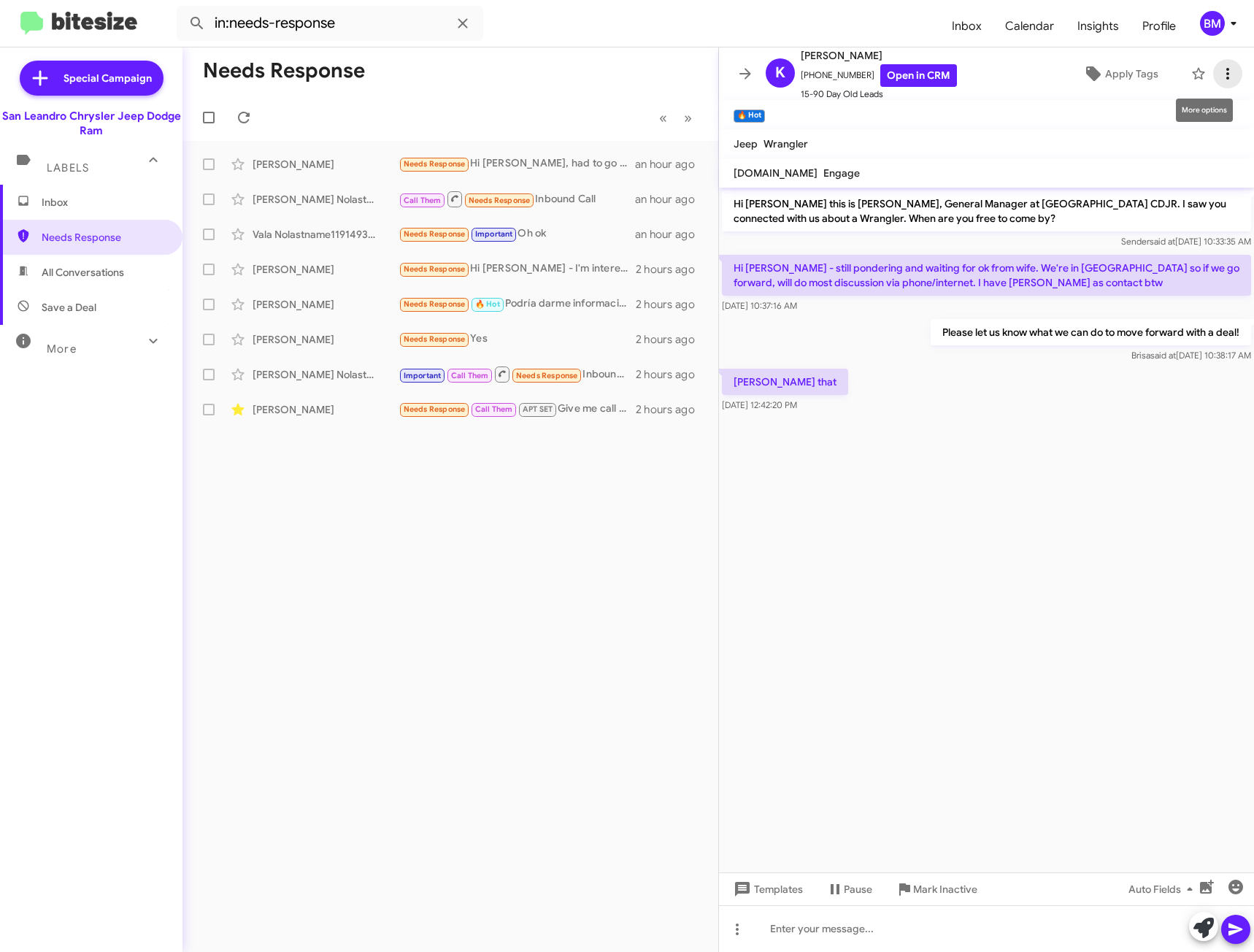
click at [1219, 71] on icon at bounding box center [1228, 74] width 18 height 18
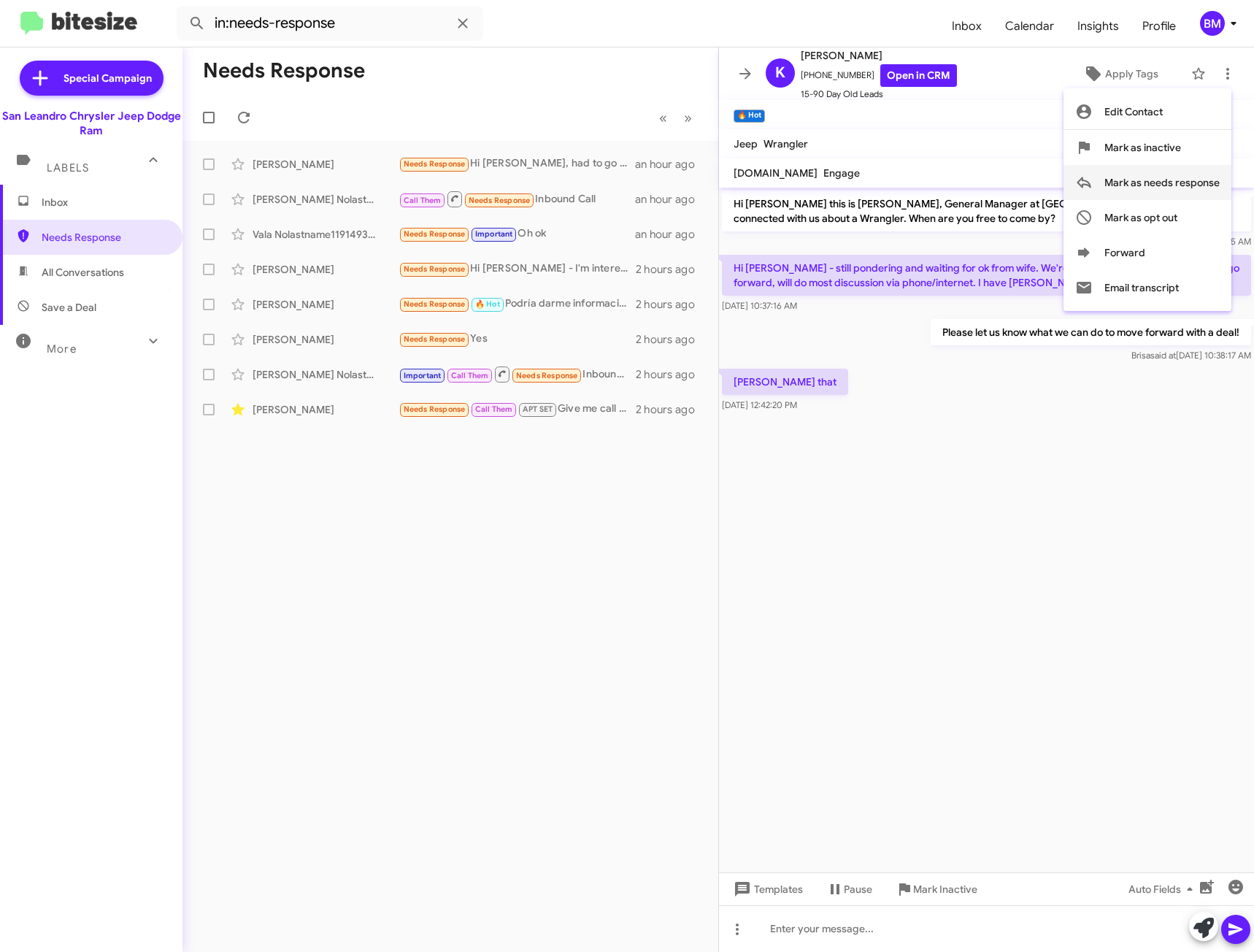
click at [1150, 172] on span "Mark as needs response" at bounding box center [1162, 182] width 116 height 35
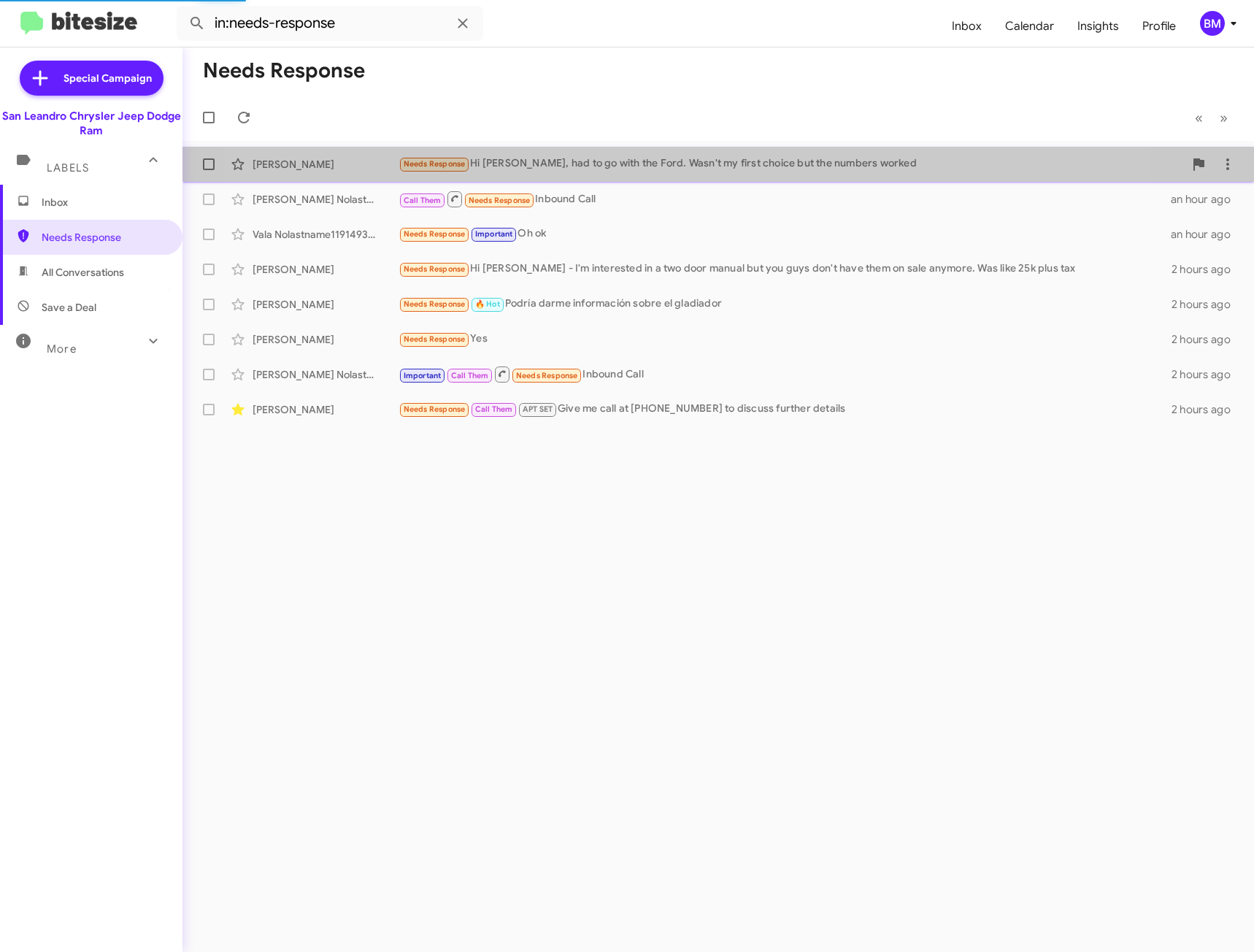
click at [646, 159] on div "Needs Response Hi [PERSON_NAME], had to go with the Ford. Wasn't my first choic…" at bounding box center [791, 163] width 785 height 17
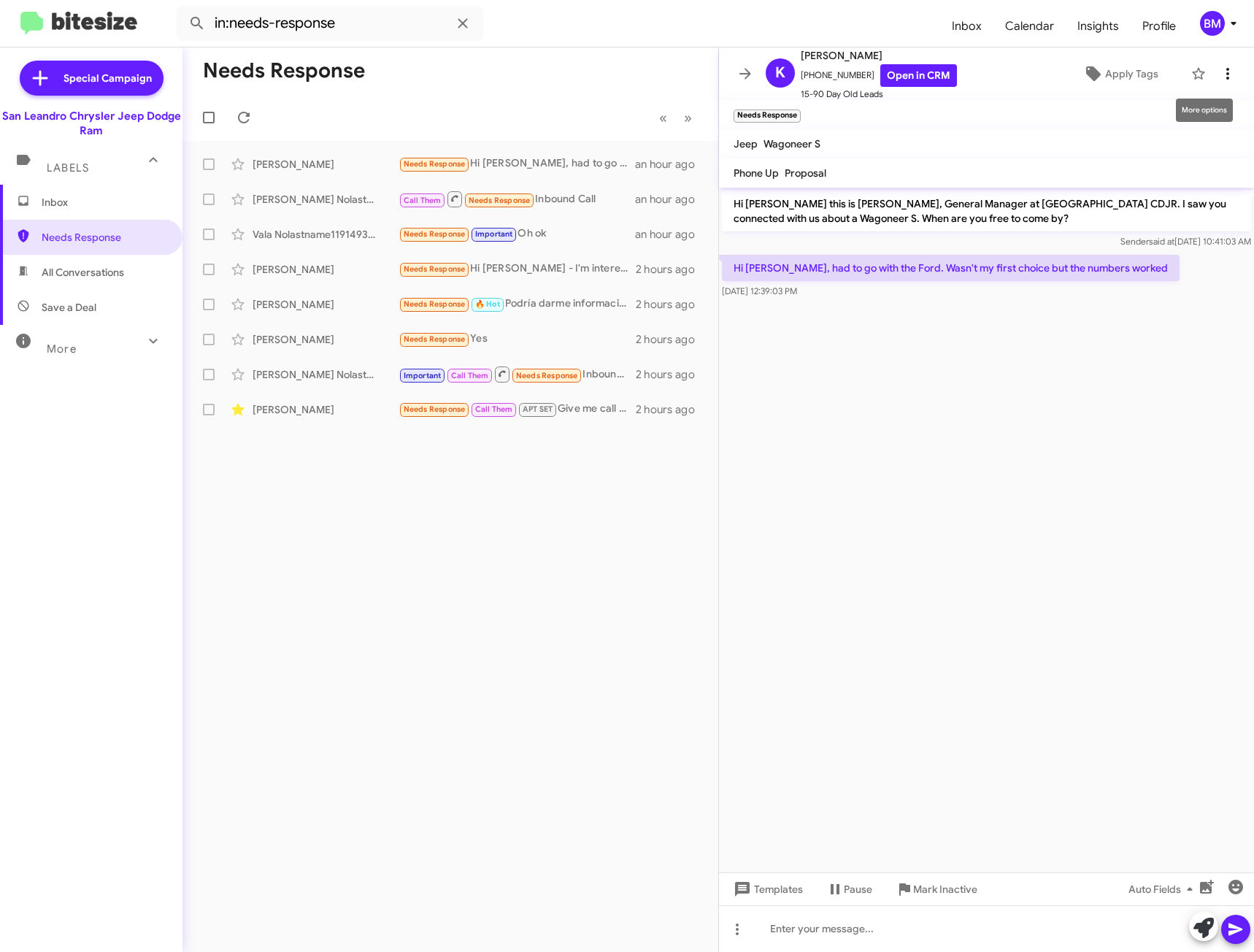
click at [1220, 72] on icon at bounding box center [1228, 74] width 18 height 18
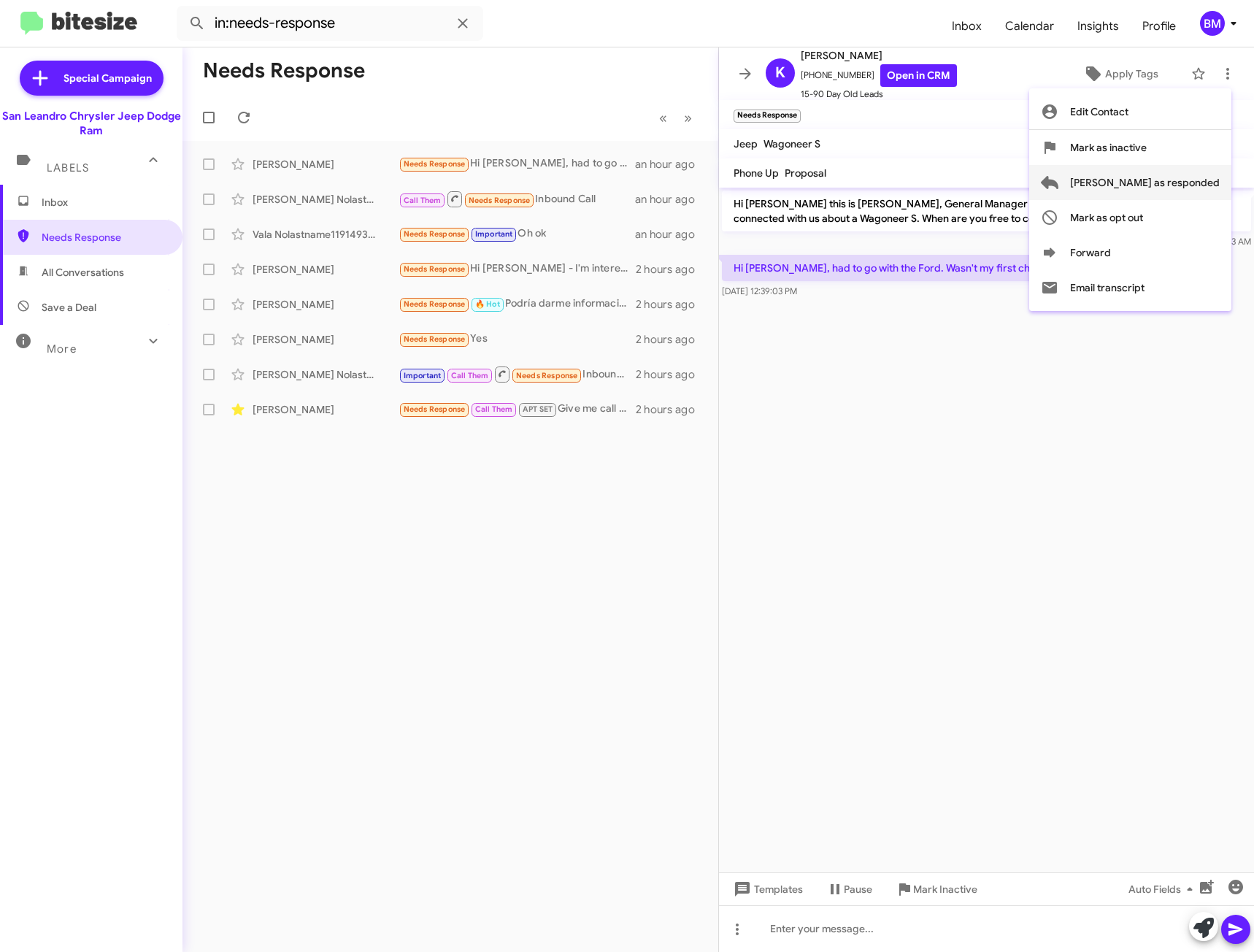
click at [1136, 185] on span "[PERSON_NAME] as responded" at bounding box center [1144, 182] width 149 height 35
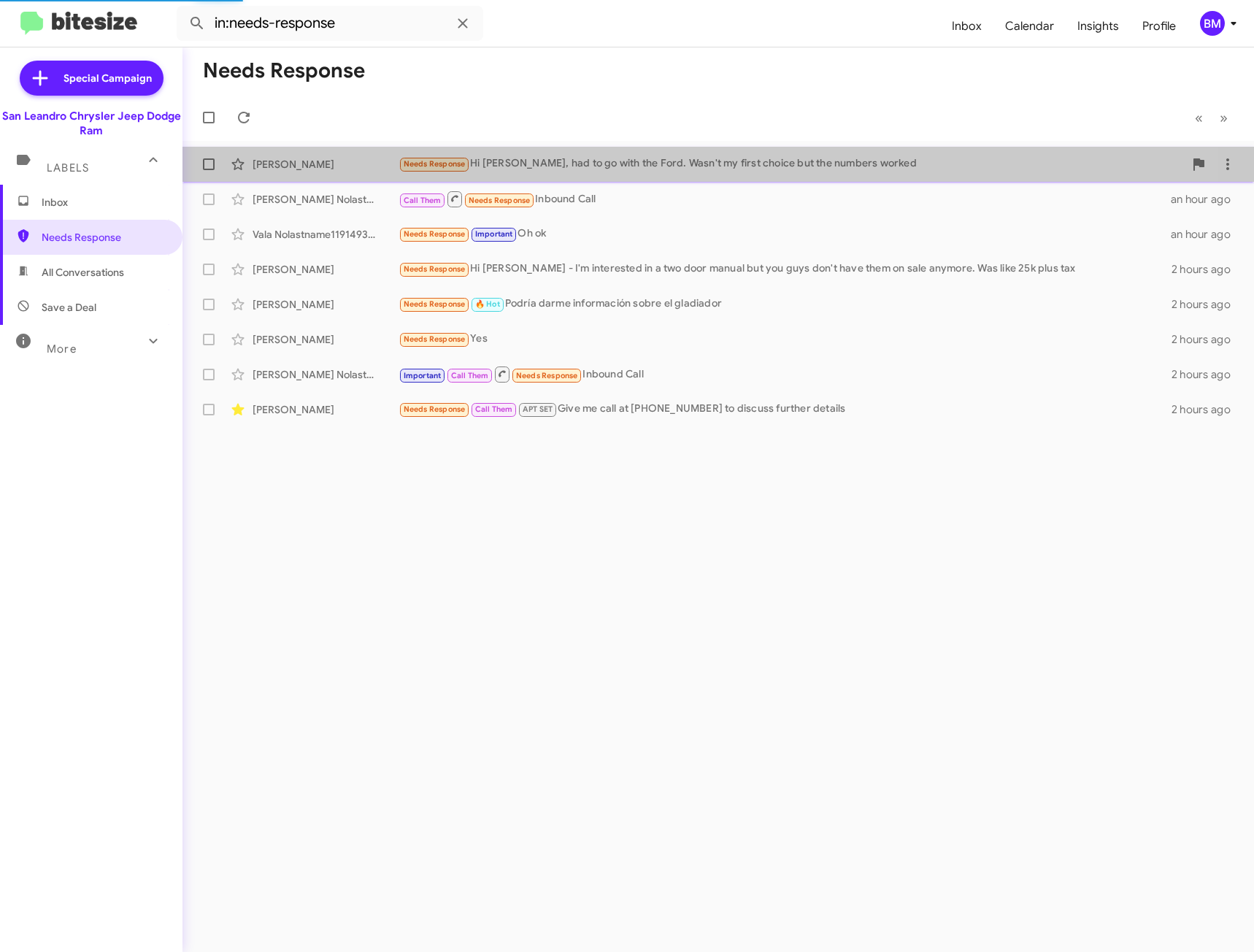
click at [587, 155] on div "[PERSON_NAME] Needs Response Hi [PERSON_NAME], had to go with the Ford. Wasn't …" at bounding box center [718, 164] width 1048 height 30
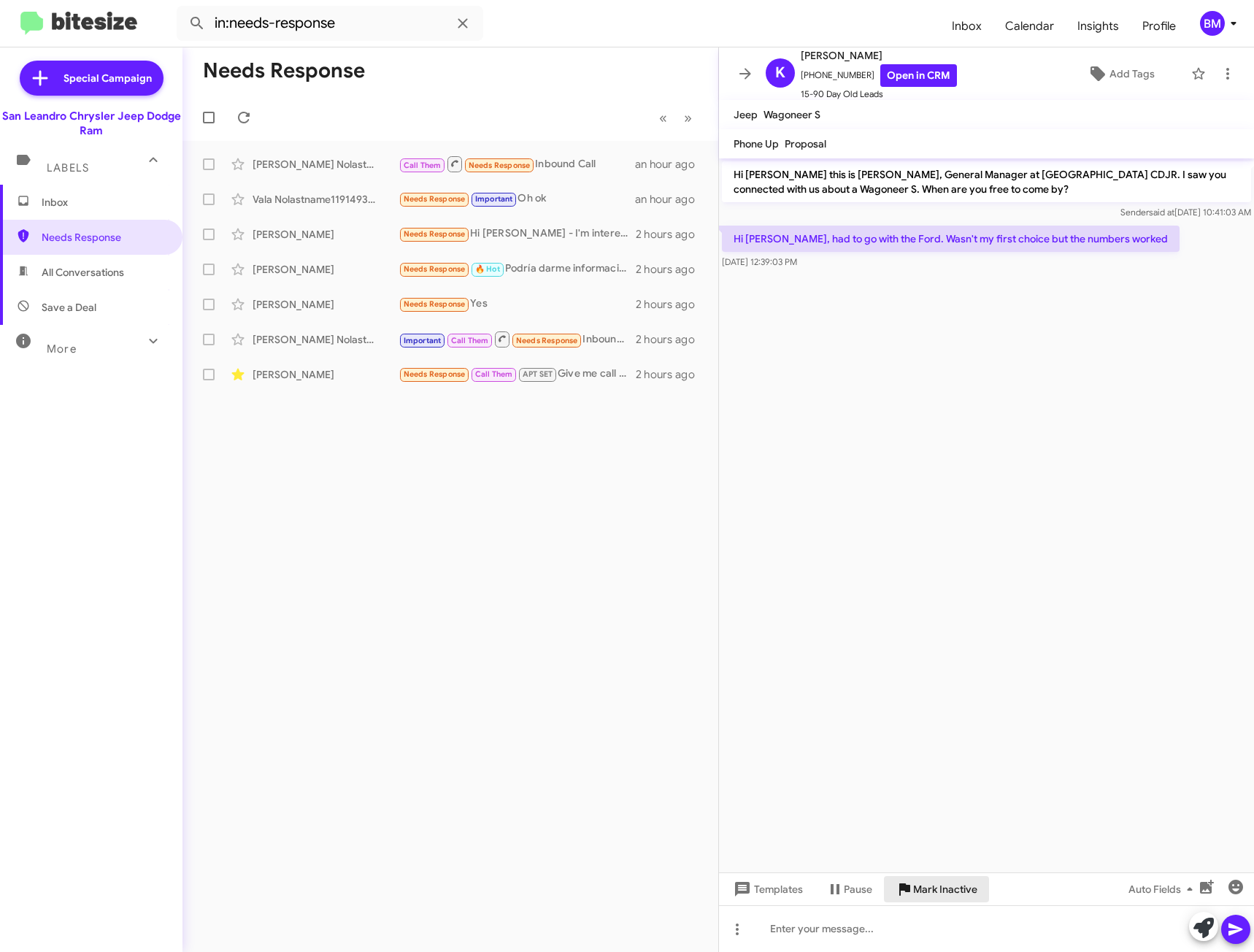
click at [946, 897] on span "Mark Inactive" at bounding box center [944, 889] width 64 height 27
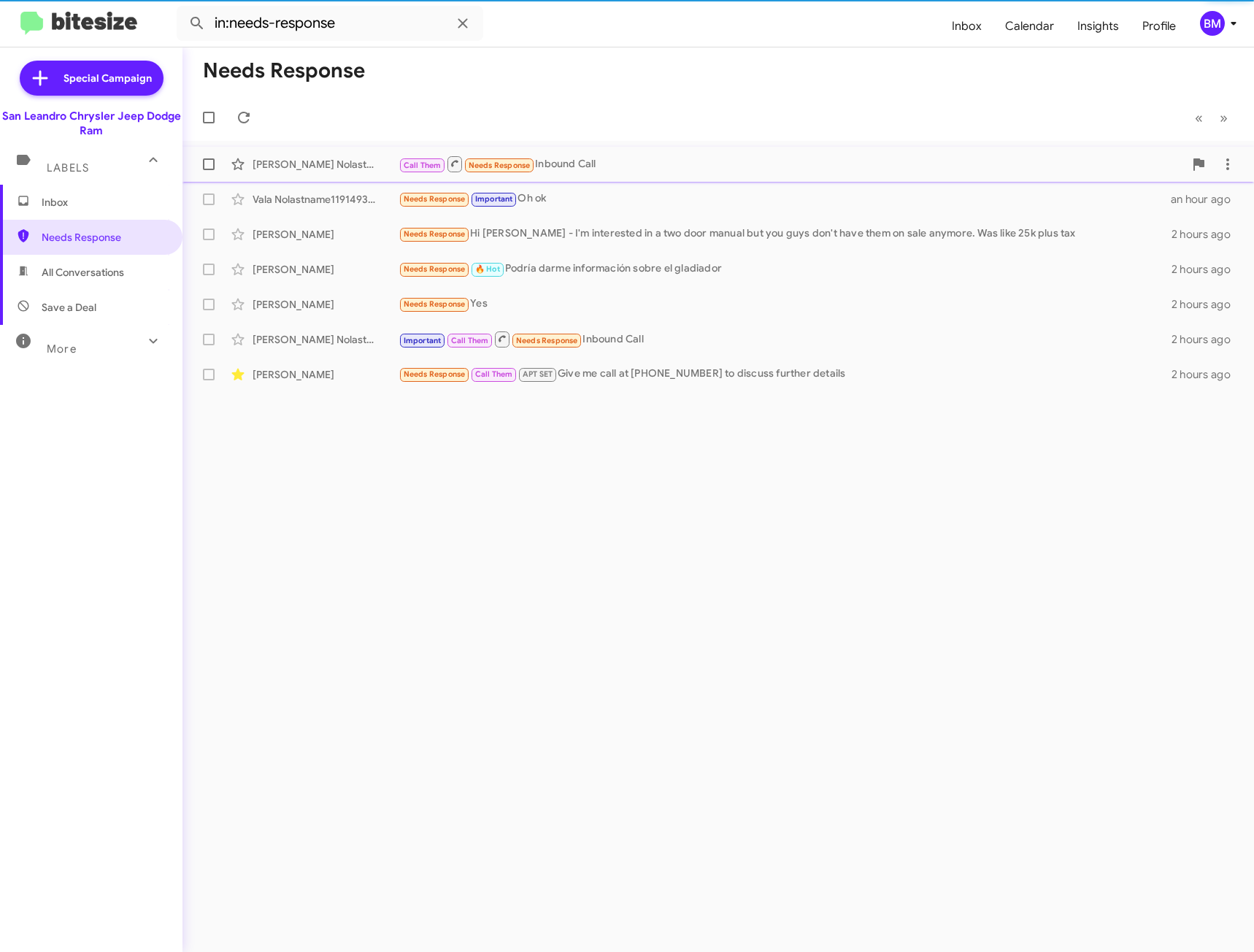
click at [559, 170] on div "Call Them Needs Response Inbound Call" at bounding box center [791, 164] width 785 height 18
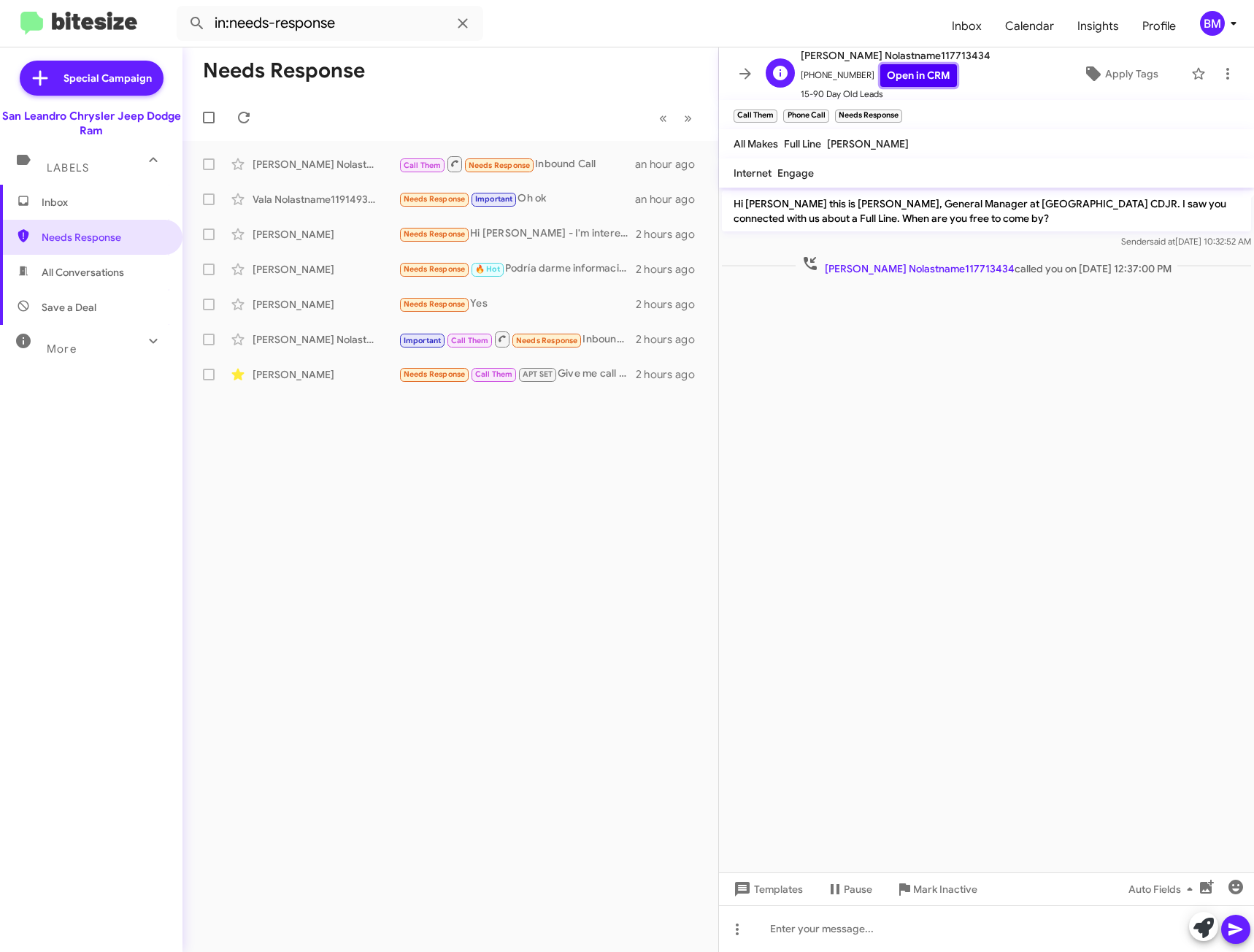
click at [891, 75] on link "Open in CRM" at bounding box center [919, 75] width 77 height 23
click at [959, 918] on div at bounding box center [986, 927] width 535 height 46
click at [555, 204] on div "Needs Response Important Oh ok" at bounding box center [523, 199] width 249 height 17
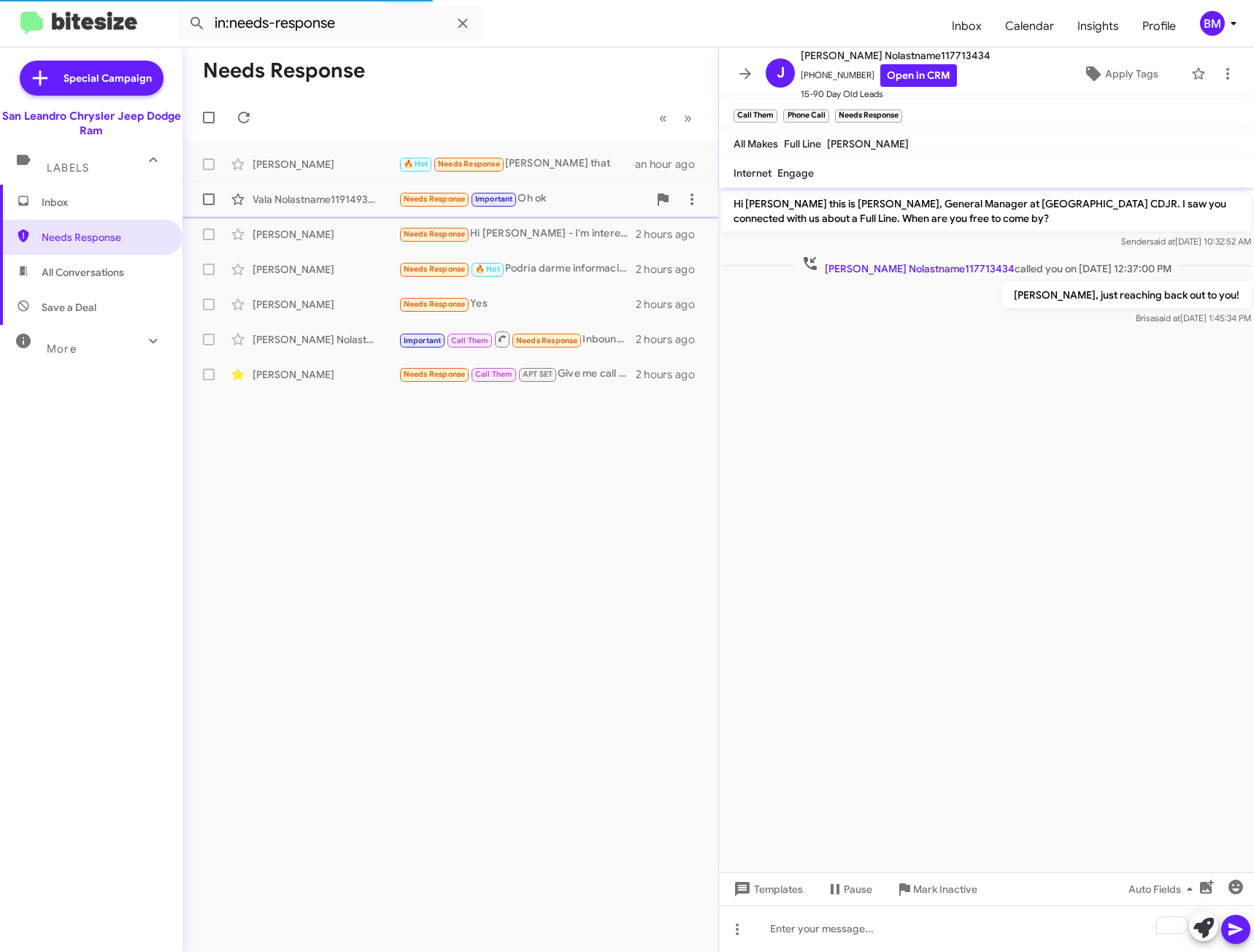
click at [555, 204] on div "Needs Response Important Oh ok" at bounding box center [523, 199] width 249 height 17
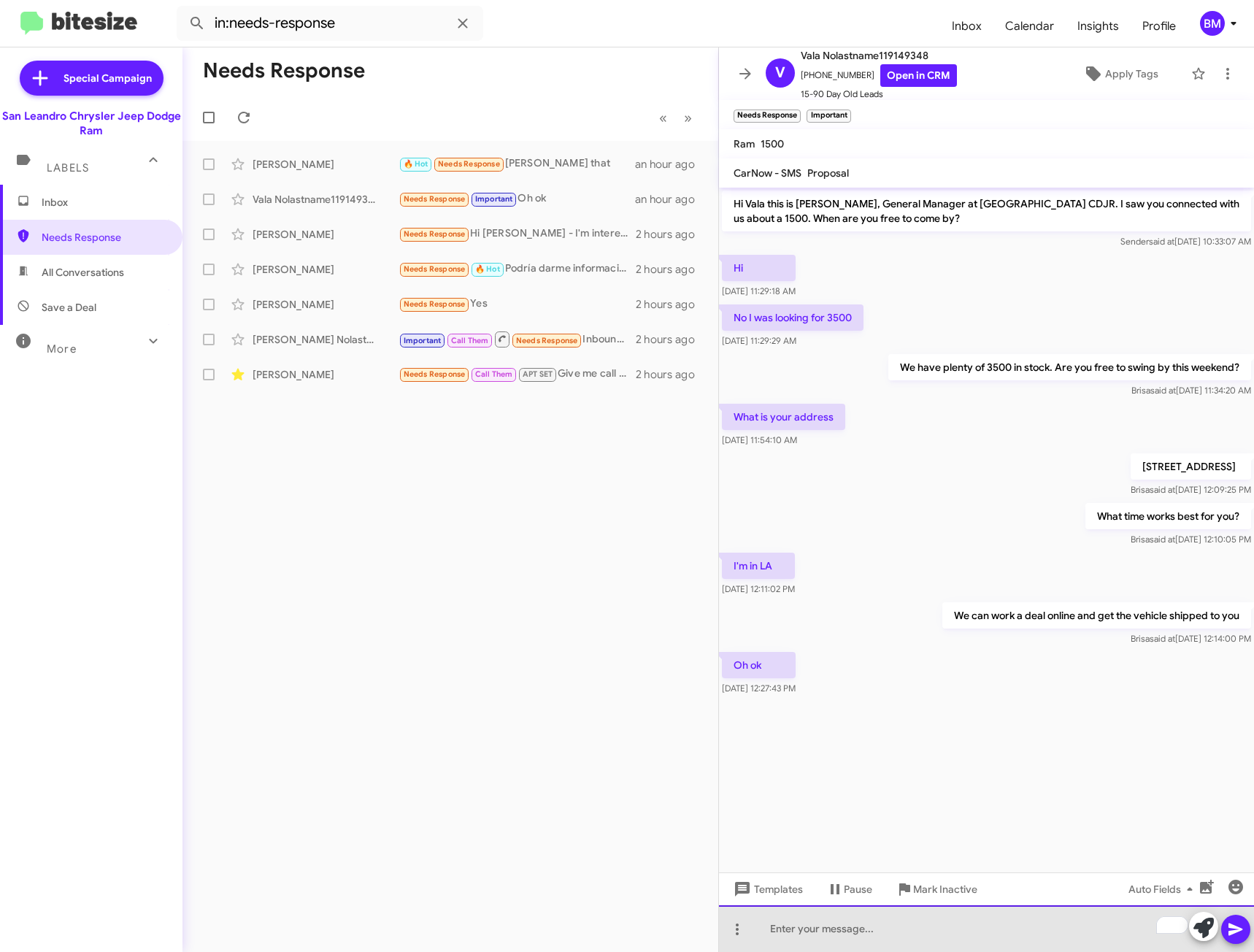
click at [838, 937] on div "To enrich screen reader interactions, please activate Accessibility in Grammarl…" at bounding box center [986, 927] width 535 height 46
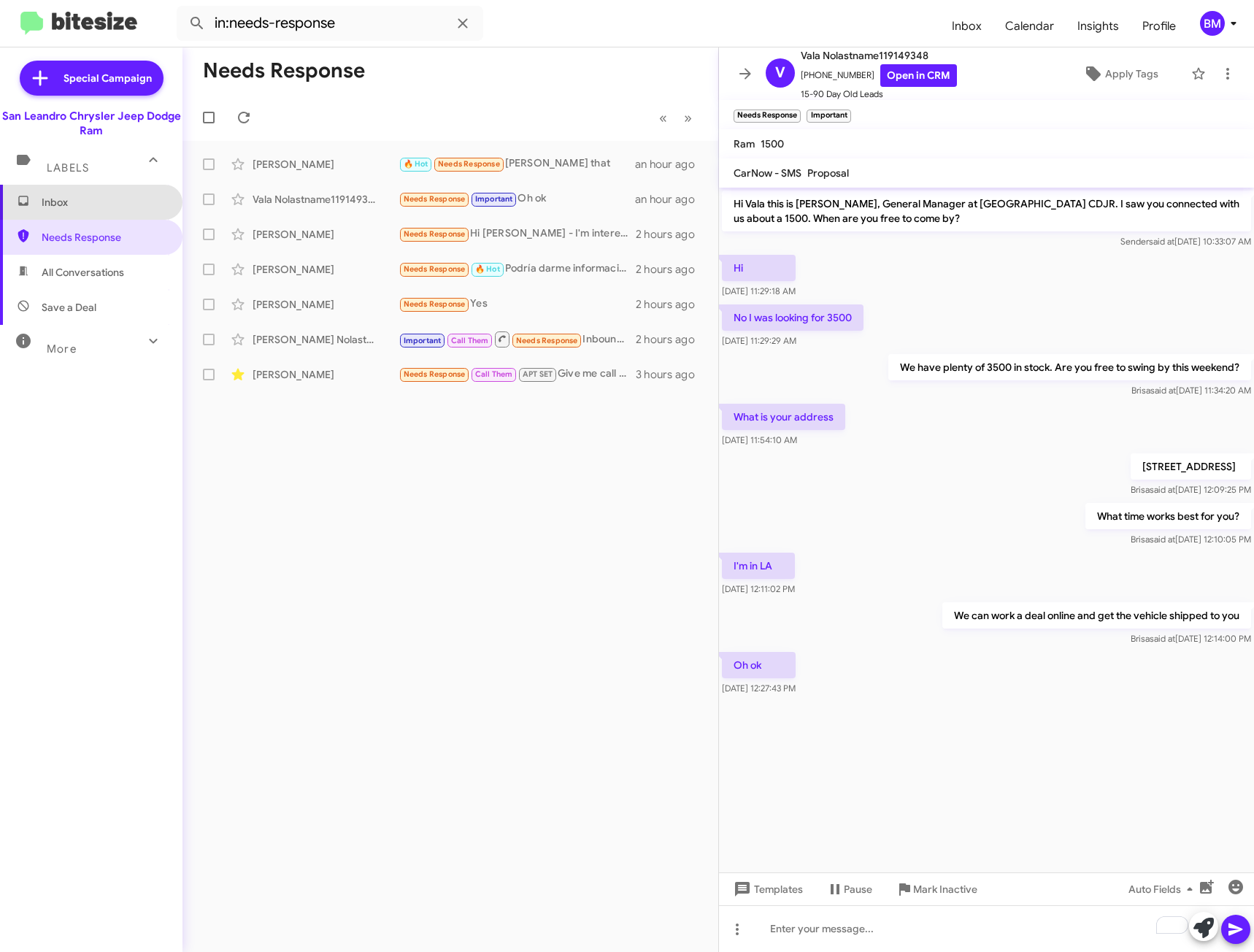
click at [132, 208] on span "Inbox" at bounding box center [103, 202] width 124 height 15
